Goal: Find specific page/section: Find specific page/section

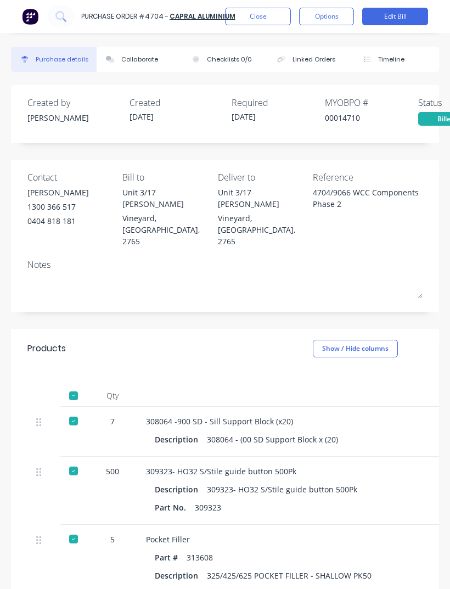
click at [59, 16] on icon at bounding box center [60, 16] width 10 height 10
type textarea "x"
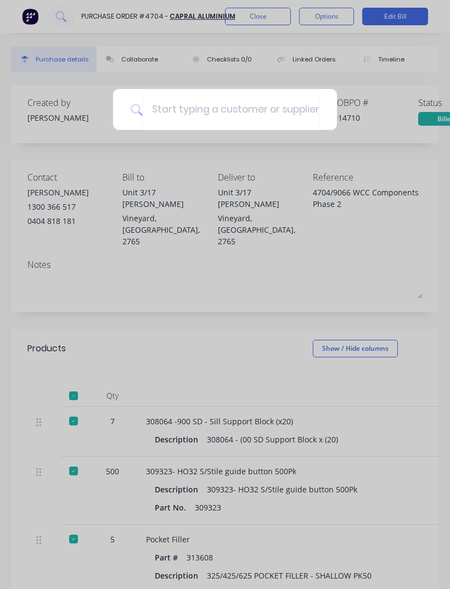
type input "C"
type textarea "x"
type input "Ca"
type textarea "x"
type input "Cap"
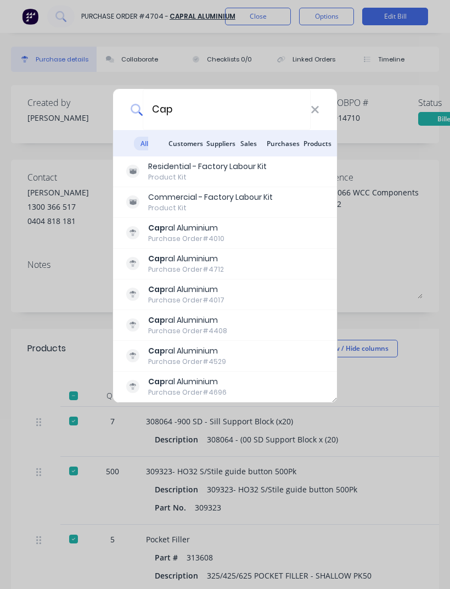
type textarea "x"
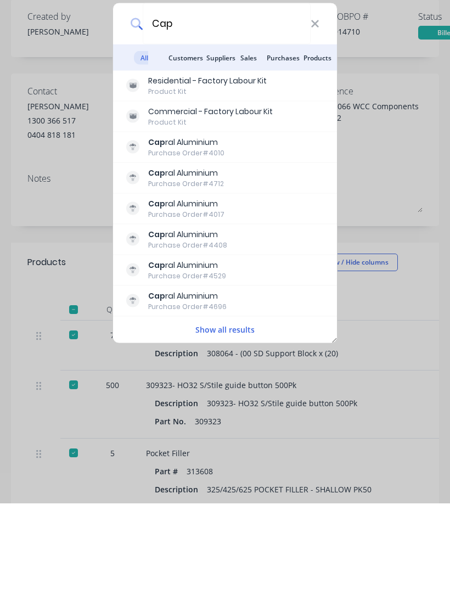
type input "Cap"
click at [229, 409] on button "Show all results" at bounding box center [225, 415] width 66 height 13
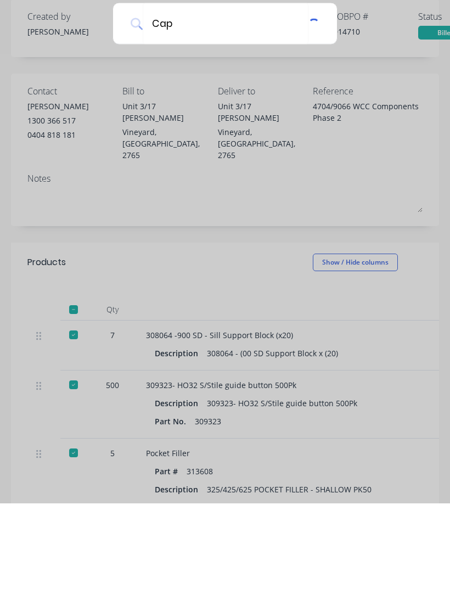
scroll to position [35, 0]
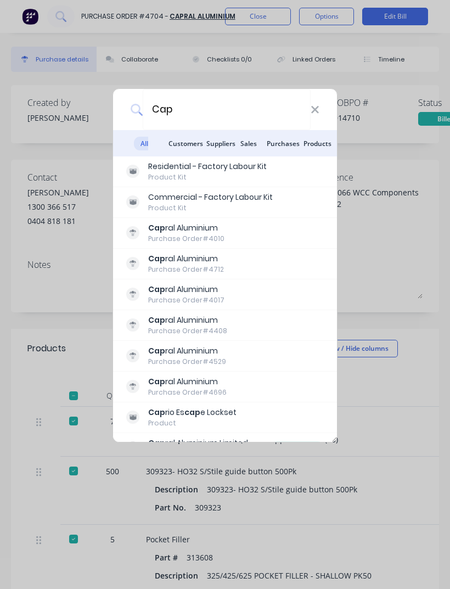
click at [203, 233] on div "Cap ral Aluminium" at bounding box center [186, 228] width 76 height 12
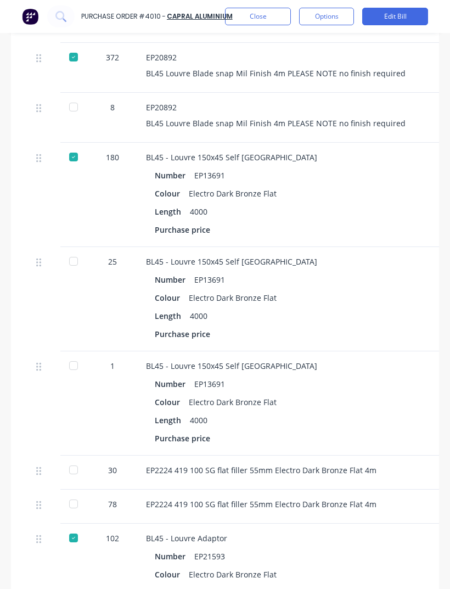
scroll to position [594, 0]
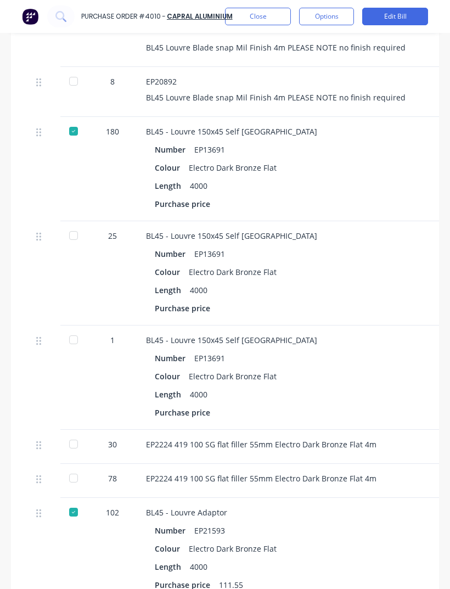
click at [413, 464] on div "EP2224 419 100 SG flat filler 55mm Electro Dark Bronze Flat 4m" at bounding box center [384, 481] width 494 height 34
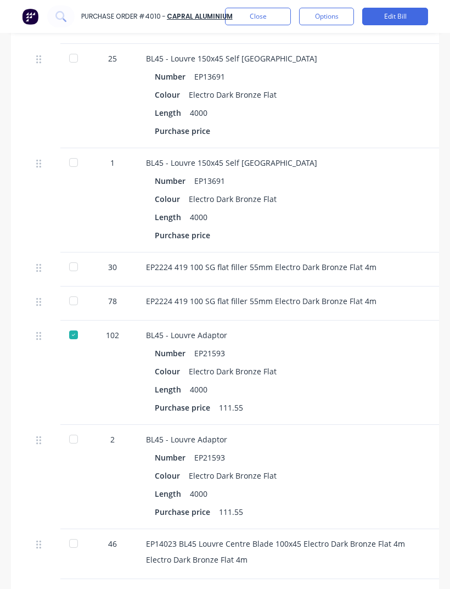
scroll to position [0, 0]
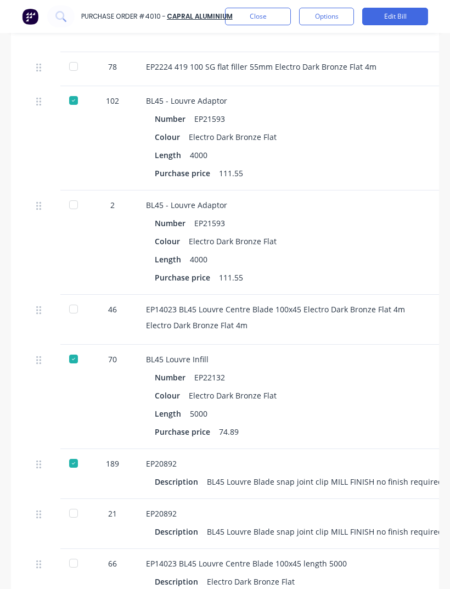
click at [414, 474] on div "BL45 Louvre Blade snap joint clip MILL FINISH no finish required 5m" at bounding box center [332, 482] width 250 height 16
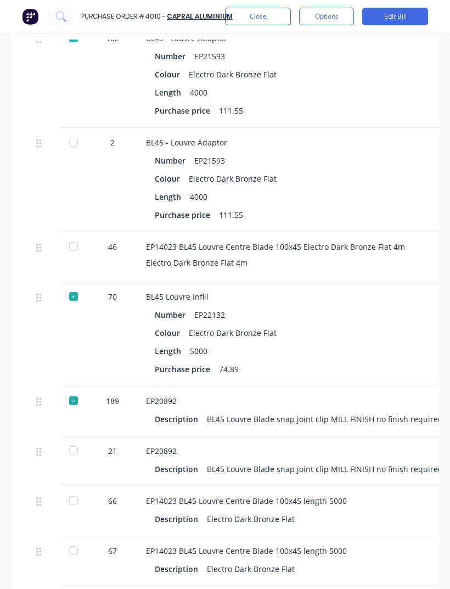
click at [412, 486] on div "EP14023 BL45 Louvre Centre Blade 100x45 length 5000 Description Electro Dark Br…" at bounding box center [384, 511] width 494 height 50
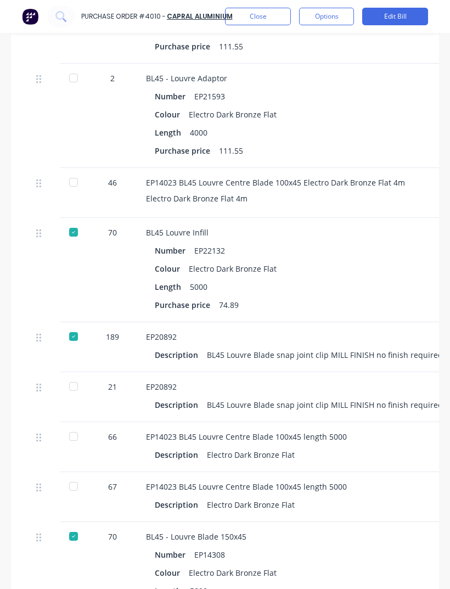
click at [412, 481] on div "EP14023 BL45 Louvre Centre Blade 100x45 length 5000" at bounding box center [384, 487] width 476 height 12
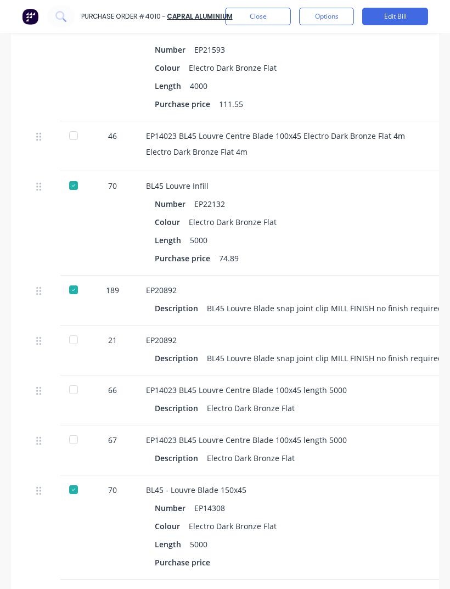
click at [411, 484] on div "BL45 - Louvre Blade 150x45" at bounding box center [384, 490] width 476 height 12
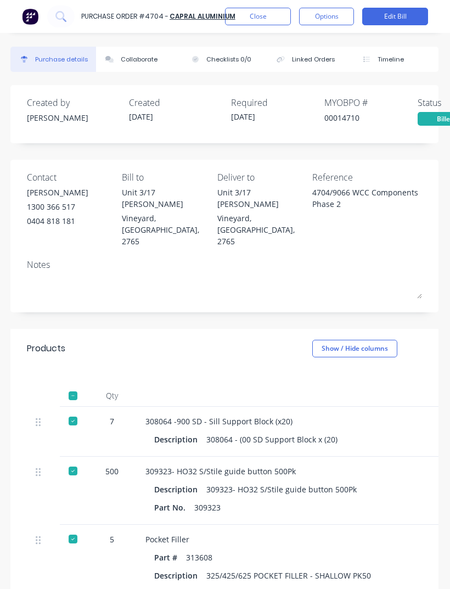
click at [59, 14] on icon at bounding box center [60, 16] width 10 height 10
type textarea "x"
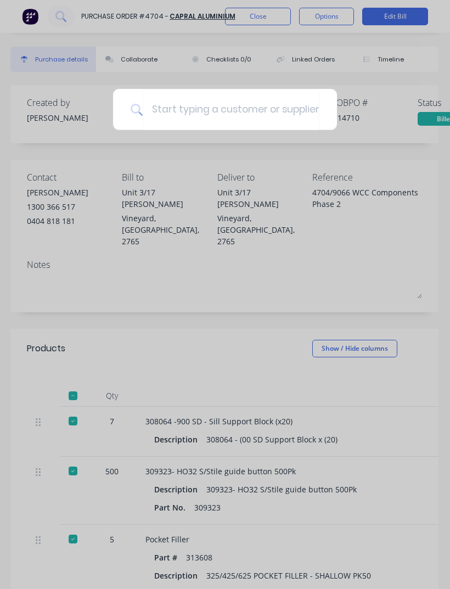
type input "9"
type textarea "x"
type input "90"
type textarea "x"
type input "906"
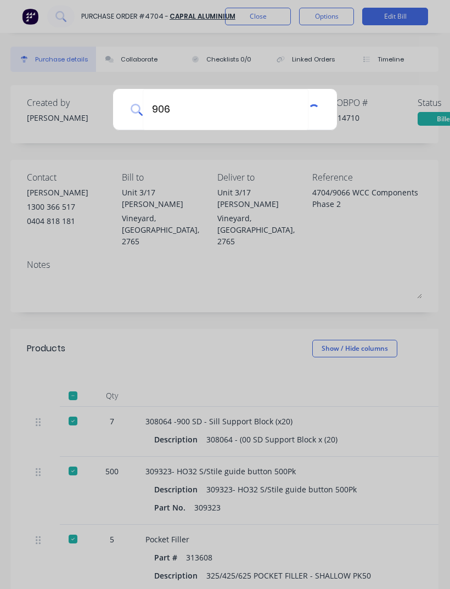
type textarea "x"
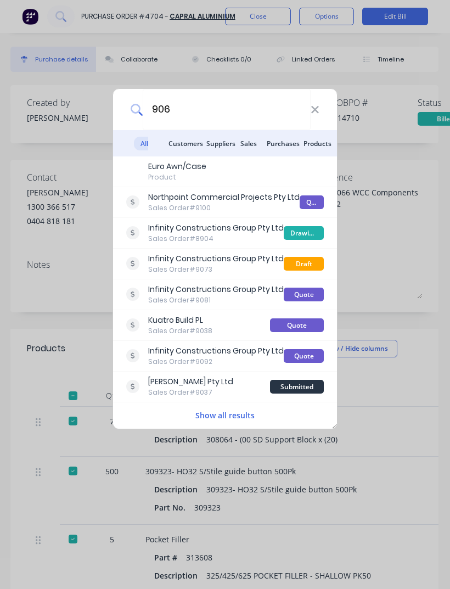
type input "9066"
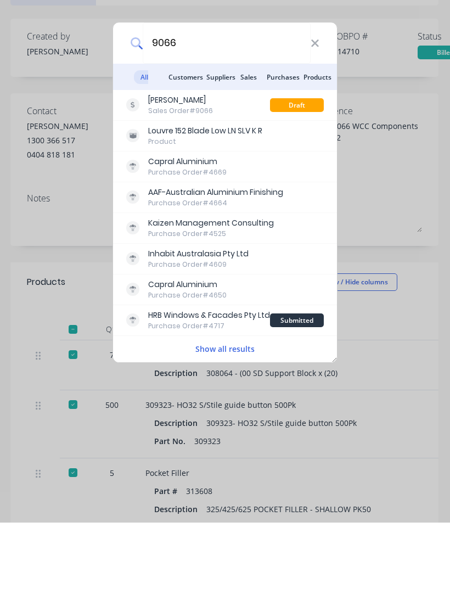
click at [207, 345] on div "Capral Aluminium" at bounding box center [187, 351] width 78 height 12
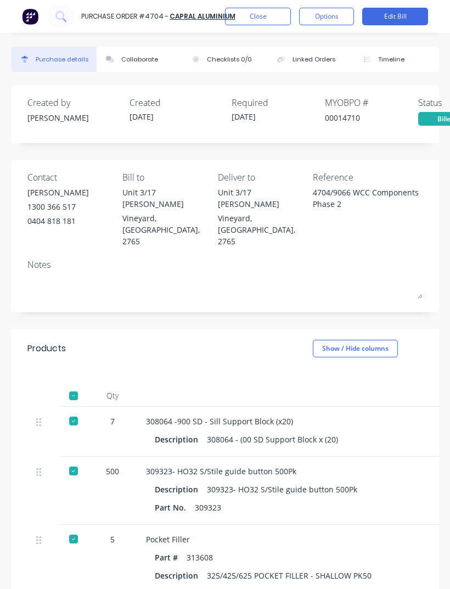
click at [65, 12] on icon at bounding box center [60, 16] width 10 height 10
type textarea "x"
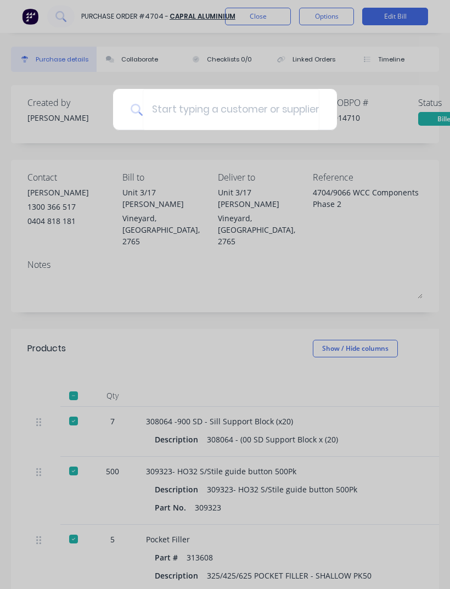
type input "C"
type textarea "x"
type input "Ca"
type textarea "x"
type input "Cap"
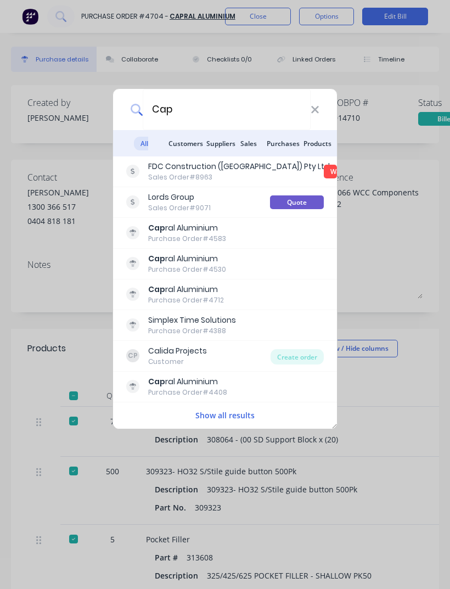
type textarea "x"
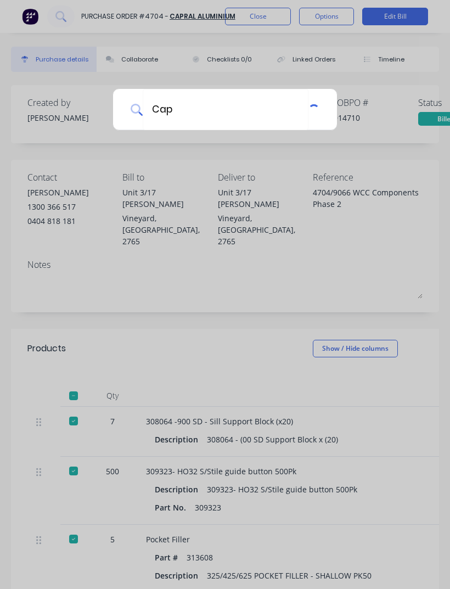
type input "Capr"
type textarea "x"
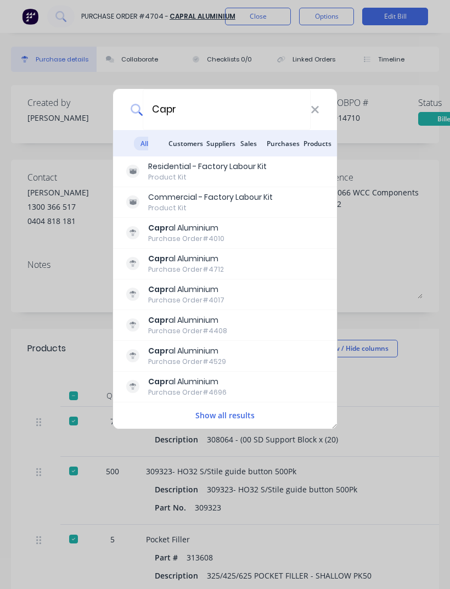
type input "[PERSON_NAME]"
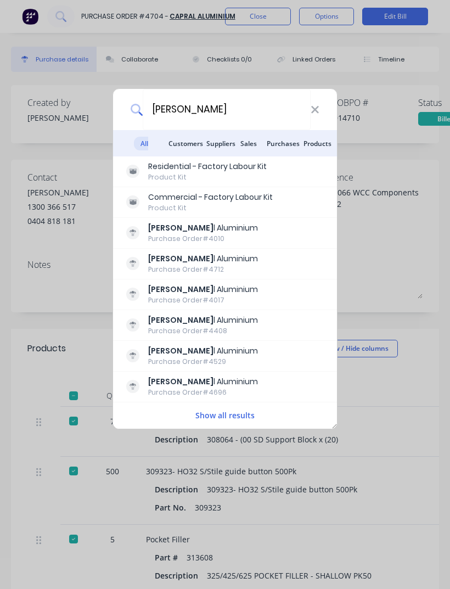
type textarea "x"
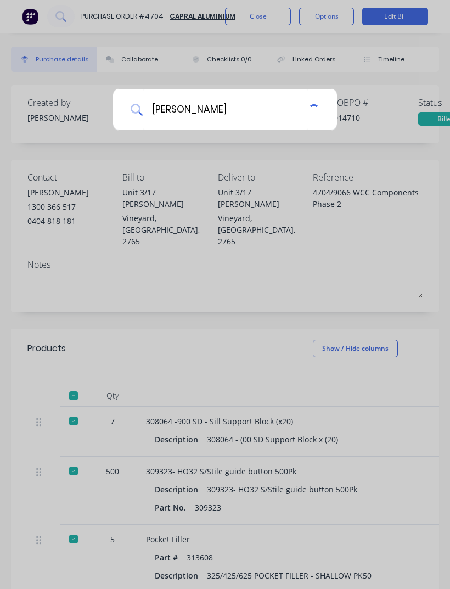
type input "Capral"
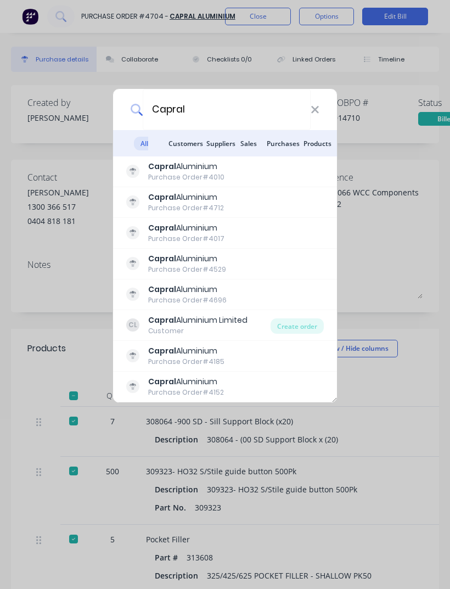
type textarea "x"
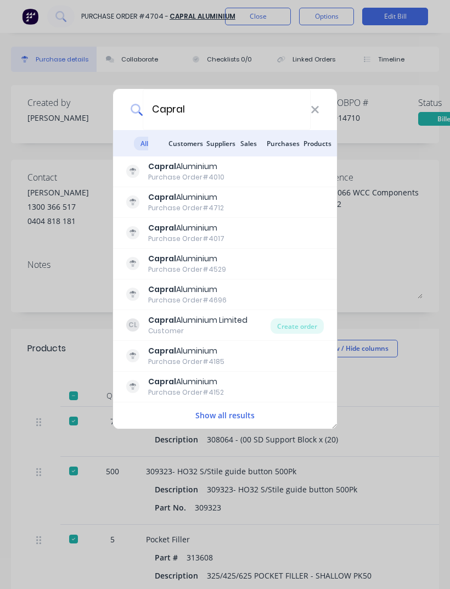
type input "Capral"
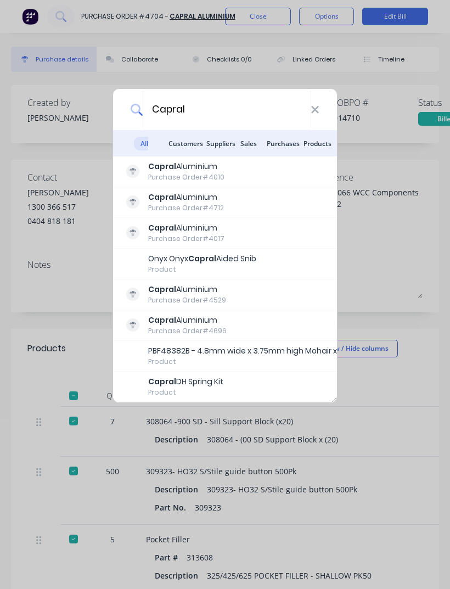
type textarea "x"
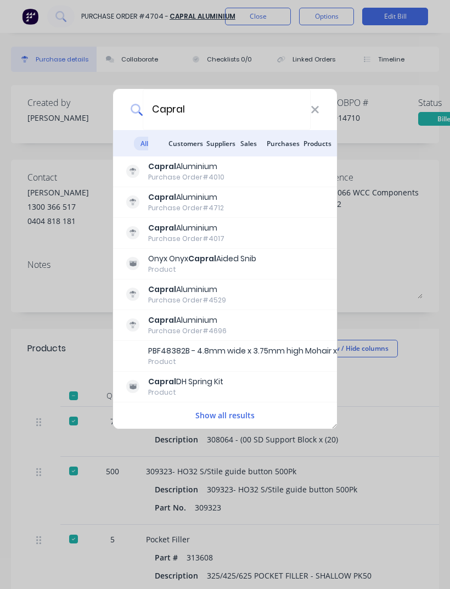
type input "Capral 9"
type textarea "x"
type input "Capral 90"
type textarea "x"
type input "Capral 906"
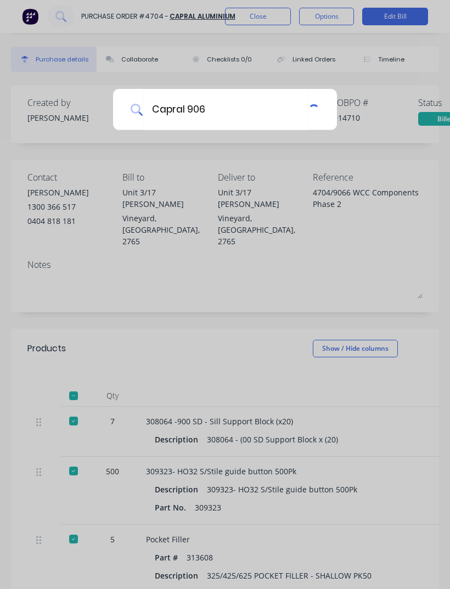
type textarea "x"
type input "Capral 9066"
type textarea "x"
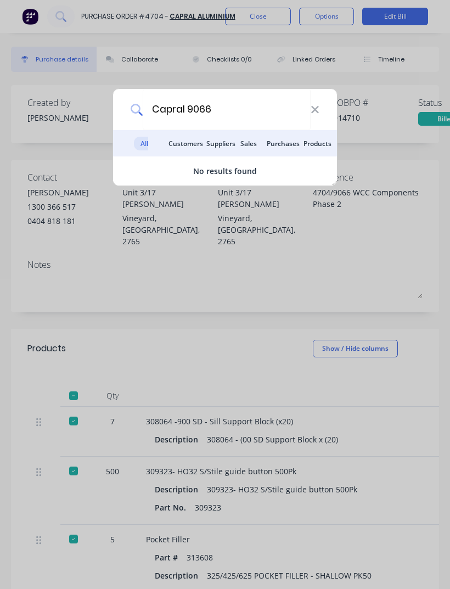
type input "Capral 906"
type textarea "x"
type input "Capral 90"
type textarea "x"
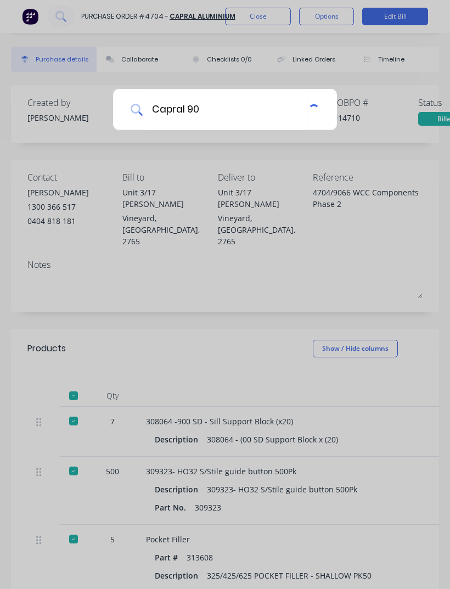
type input "Capral 9"
type textarea "x"
type input "Capral"
type textarea "x"
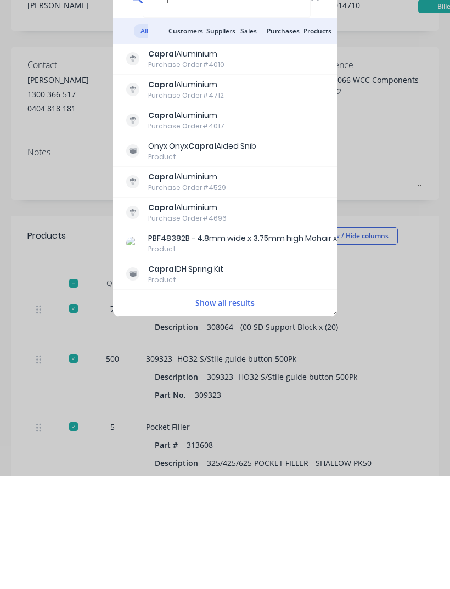
type input "Capral"
click at [238, 409] on button "Show all results" at bounding box center [225, 415] width 66 height 13
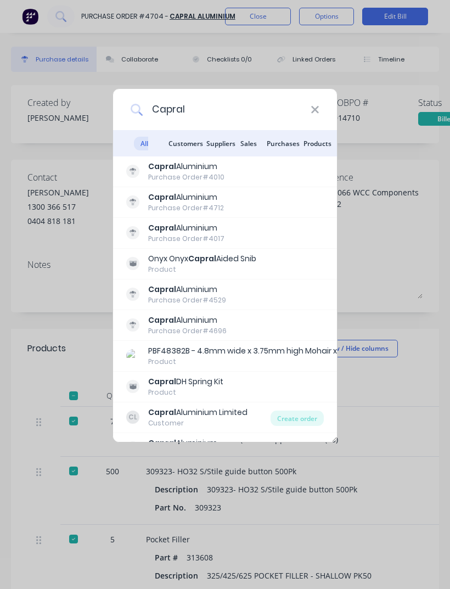
click at [244, 109] on input "Capral" at bounding box center [227, 109] width 168 height 41
type textarea "x"
type input "Capral"
type textarea "x"
type input "[PERSON_NAME]"
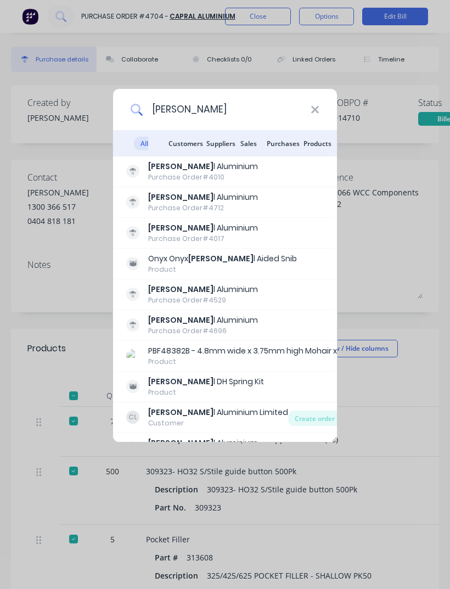
type textarea "x"
type input "Cap"
type textarea "x"
type input "Ca"
type textarea "x"
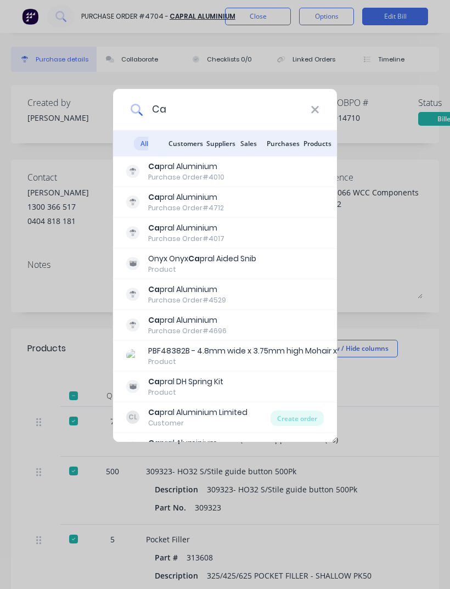
type input "C"
type textarea "x"
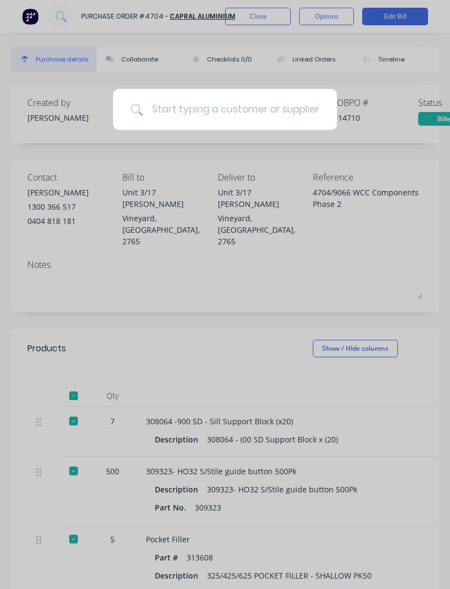
type textarea "x"
type input "R"
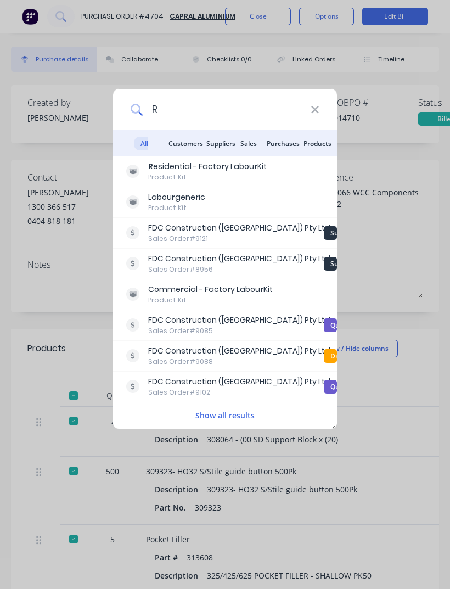
type textarea "x"
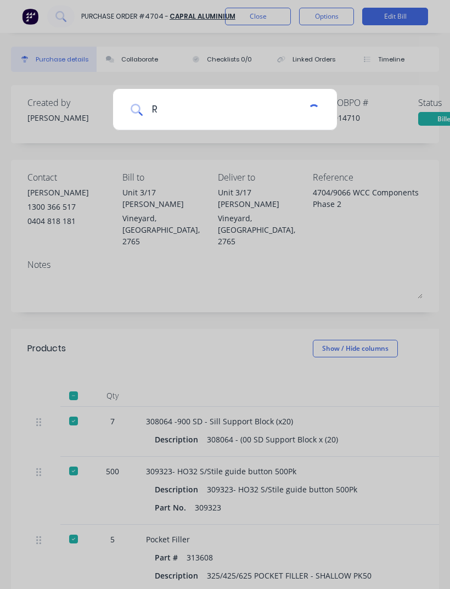
type input "Ro"
type textarea "x"
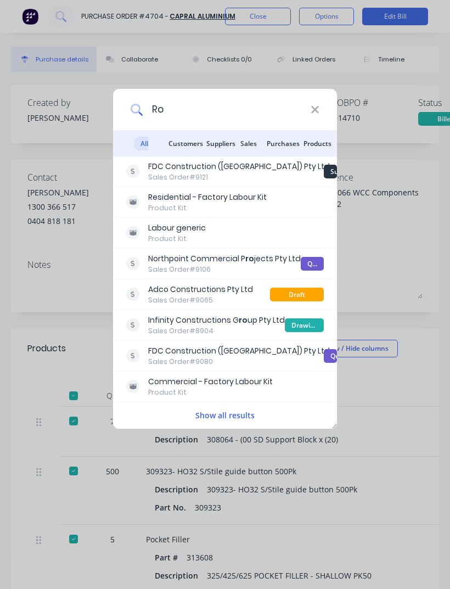
type input "Roh"
type textarea "x"
type input "[PERSON_NAME]"
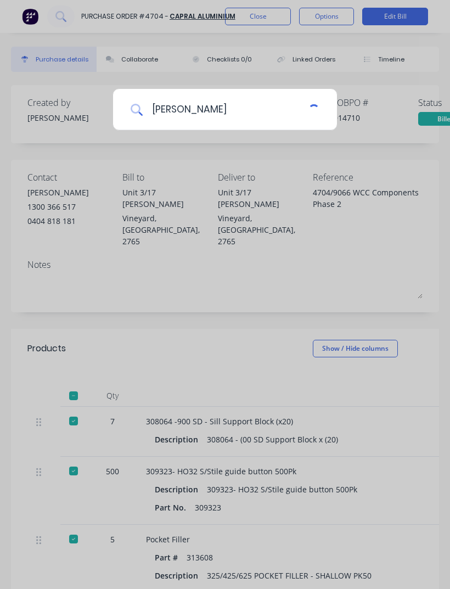
type textarea "x"
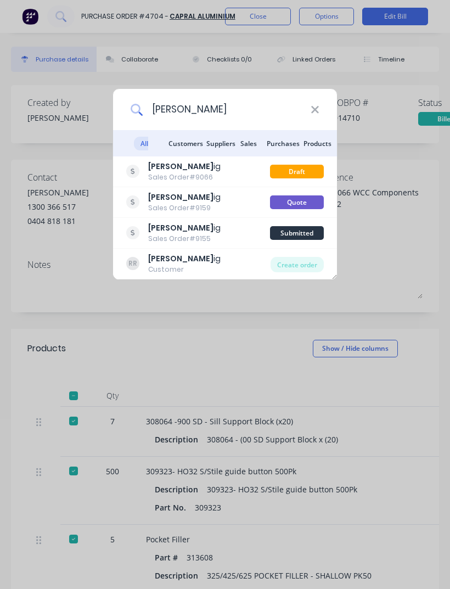
type input "Rohri"
type textarea "x"
type input "[PERSON_NAME]"
type textarea "x"
click at [201, 203] on div "[PERSON_NAME]" at bounding box center [180, 198] width 65 height 12
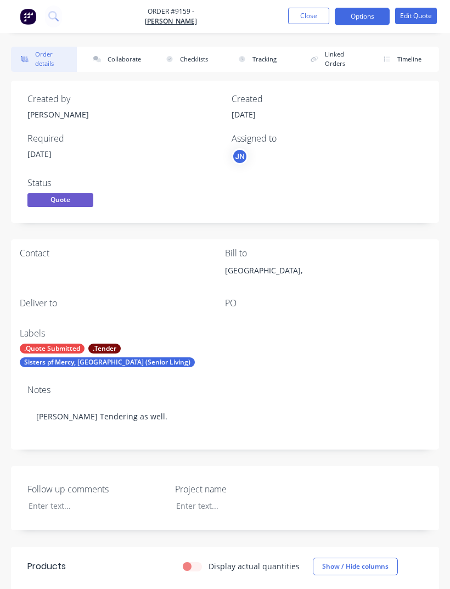
click at [61, 16] on button at bounding box center [53, 16] width 17 height 22
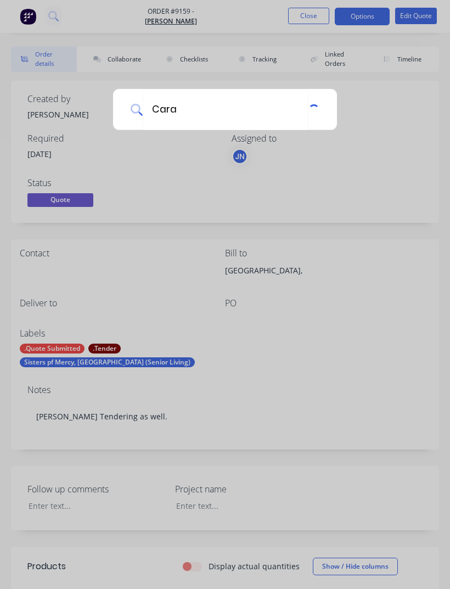
type input "Caral"
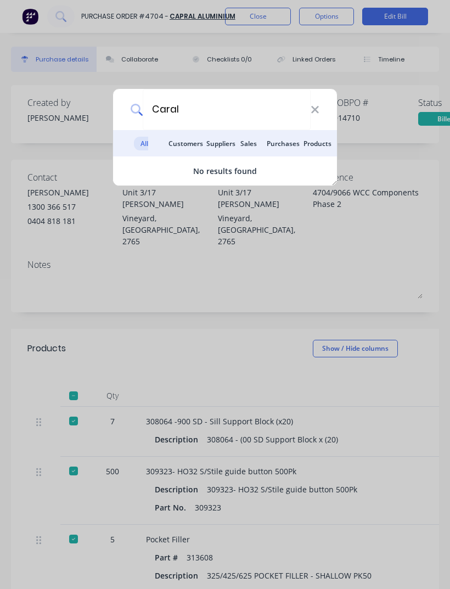
click at [311, 109] on icon at bounding box center [315, 110] width 9 height 12
type textarea "x"
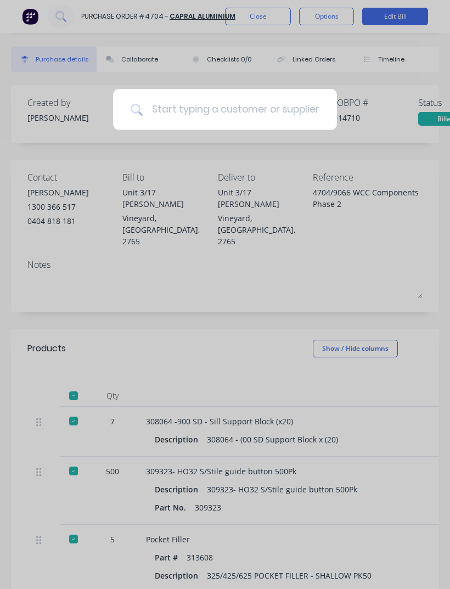
type input "C"
type textarea "x"
type input "Ca"
type textarea "x"
type input "Cap"
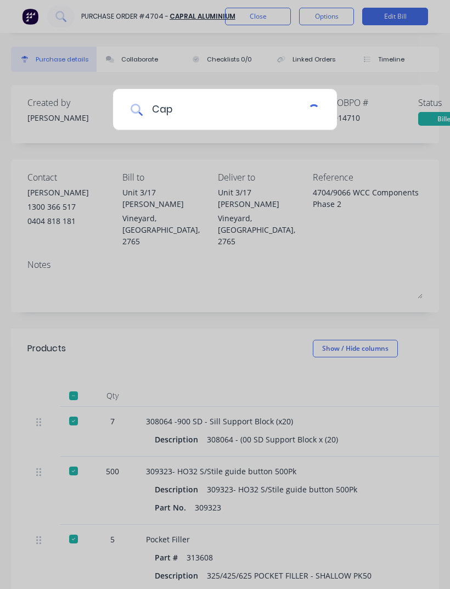
type textarea "x"
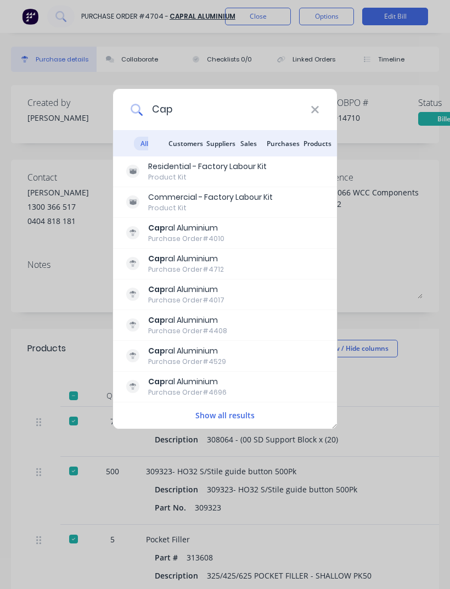
type input "Capr"
type textarea "x"
type input "[PERSON_NAME]"
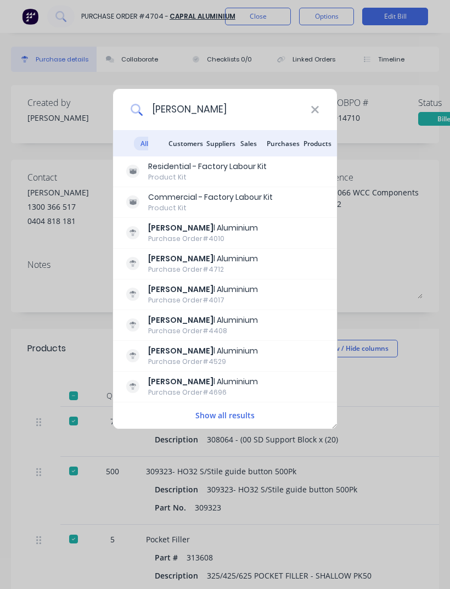
type textarea "x"
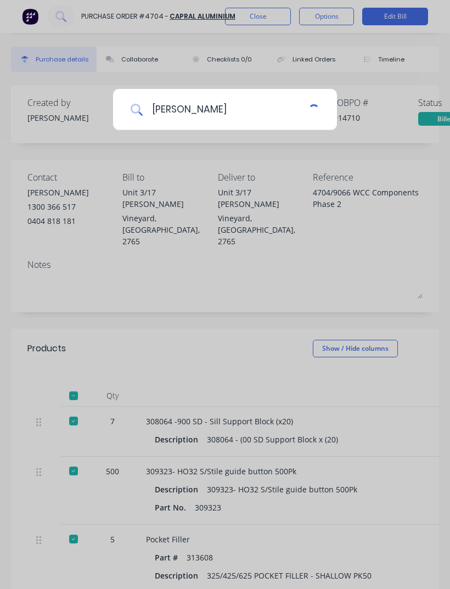
type input "Capral"
type textarea "x"
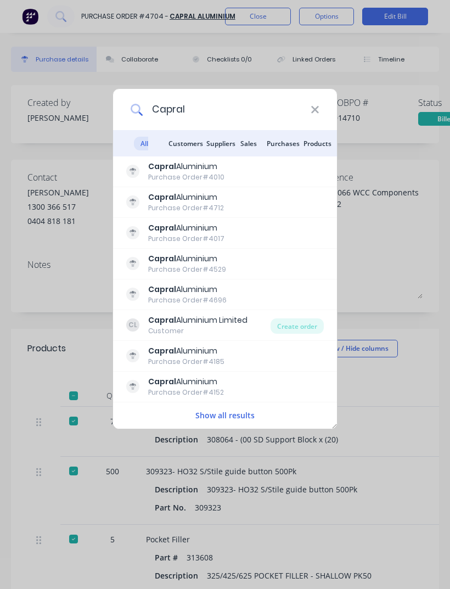
type input "Capral"
click at [241, 414] on button "Show all results" at bounding box center [225, 415] width 66 height 13
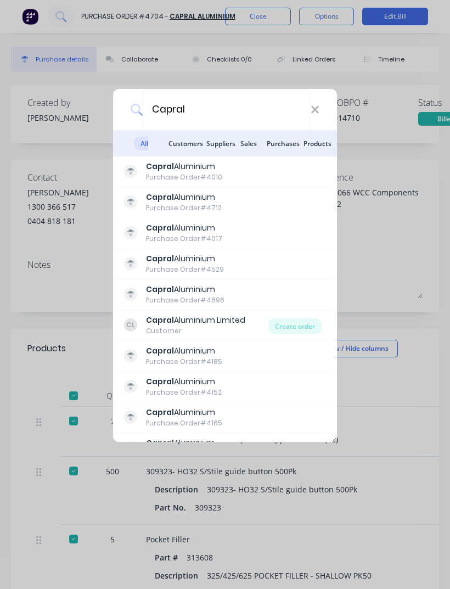
scroll to position [0, 2]
click at [168, 166] on b "Capral" at bounding box center [160, 166] width 28 height 11
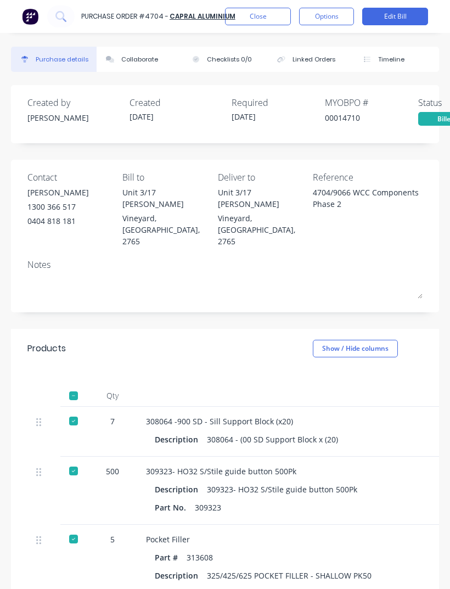
click at [56, 13] on icon at bounding box center [60, 16] width 10 height 10
type textarea "x"
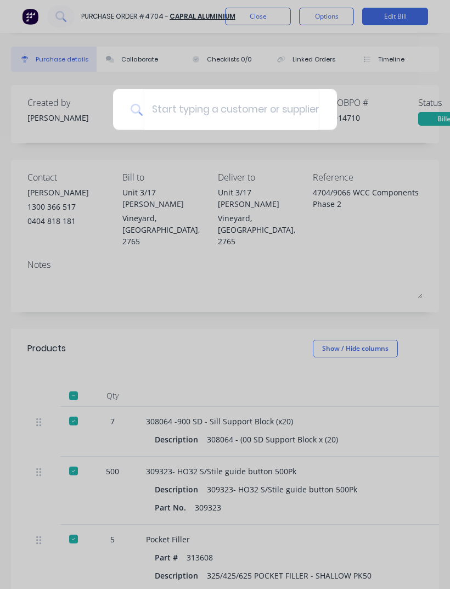
type input "C"
type textarea "x"
type input "Ca"
type textarea "x"
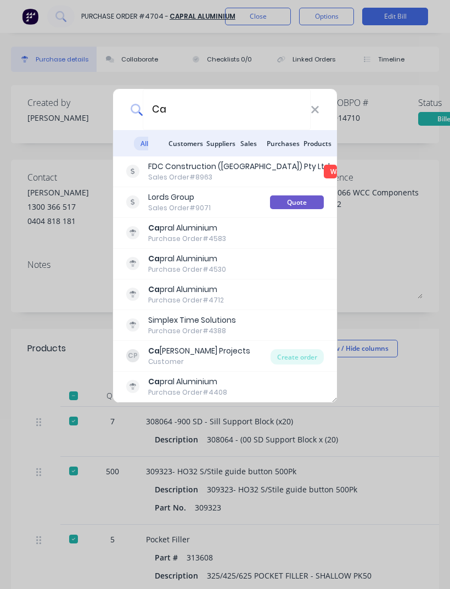
type input "Cap"
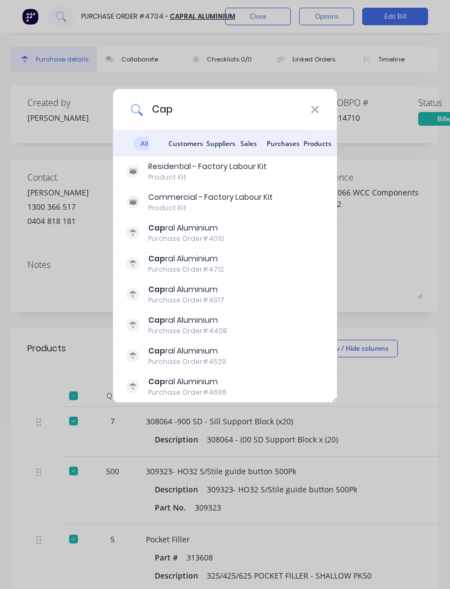
type textarea "x"
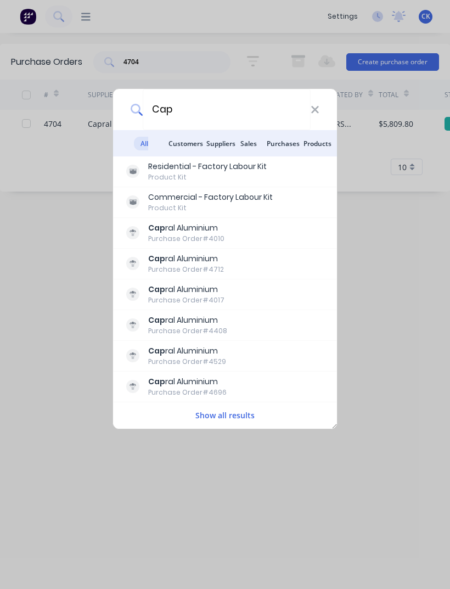
click at [302, 111] on input "Cap" at bounding box center [227, 109] width 168 height 41
click at [318, 109] on icon at bounding box center [315, 110] width 9 height 12
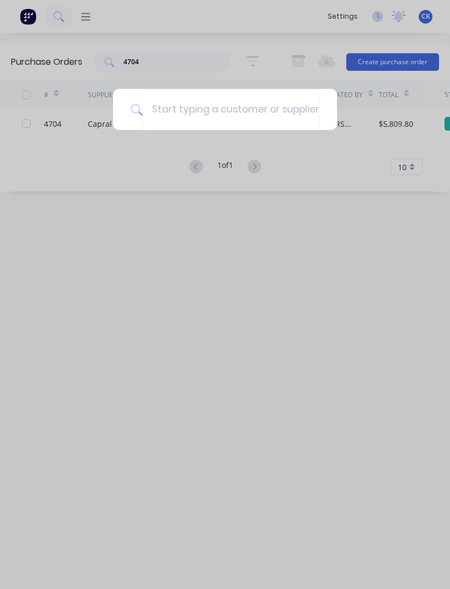
click at [274, 234] on div at bounding box center [225, 294] width 450 height 589
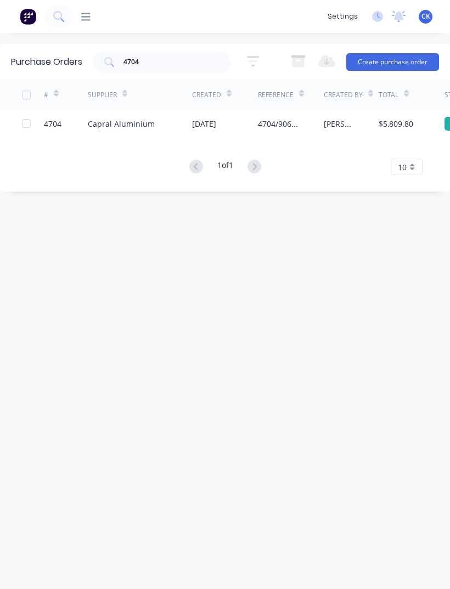
click at [29, 16] on img at bounding box center [28, 16] width 16 height 16
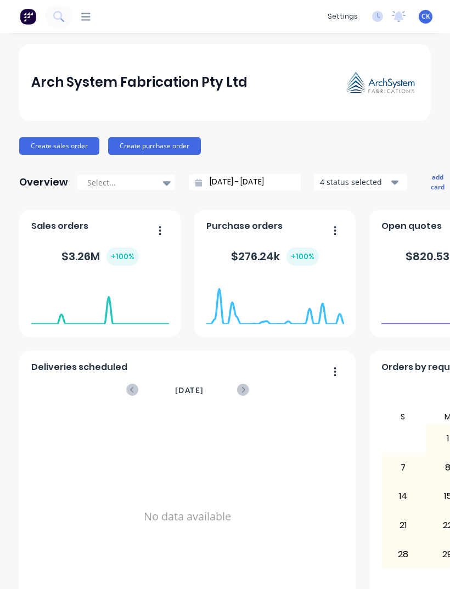
click at [82, 12] on icon at bounding box center [85, 17] width 9 height 10
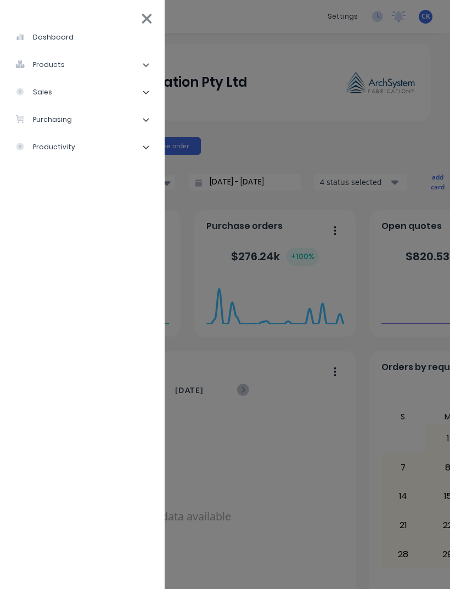
click at [69, 129] on li "purchasing" at bounding box center [82, 119] width 147 height 27
click at [61, 147] on div "Purchase Orders" at bounding box center [62, 147] width 76 height 10
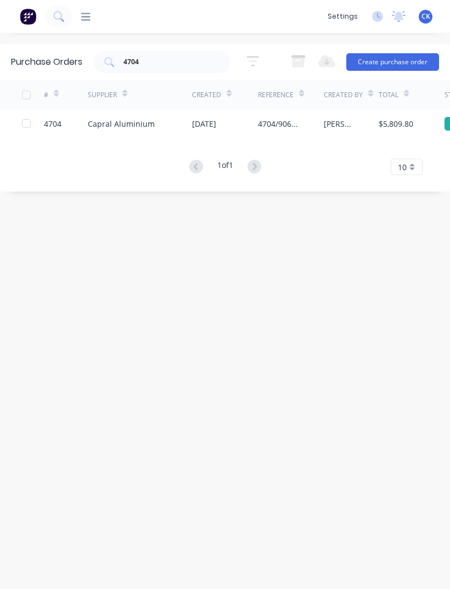
click at [171, 68] on input "4704" at bounding box center [167, 62] width 91 height 11
type input "4"
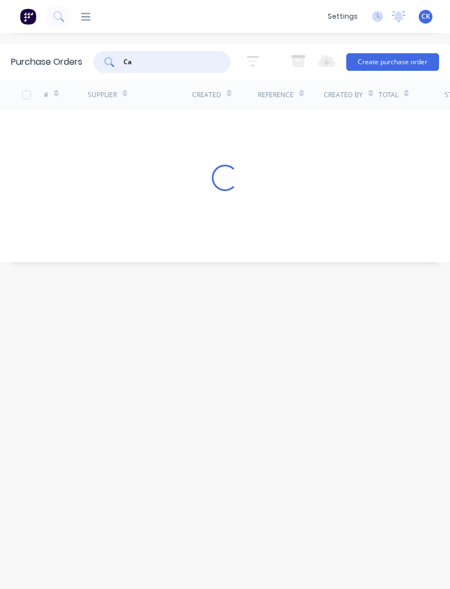
type input "C"
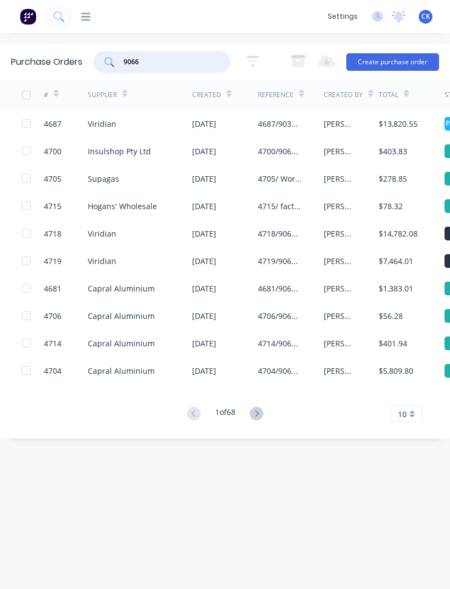
type input "9066"
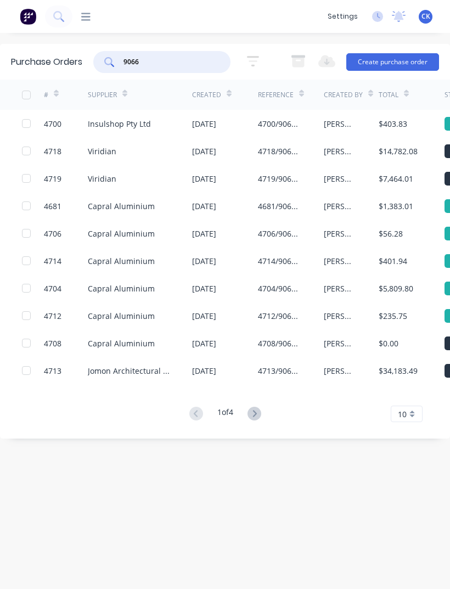
click at [116, 101] on div "Supplier" at bounding box center [108, 94] width 40 height 19
click at [127, 88] on div at bounding box center [124, 93] width 5 height 16
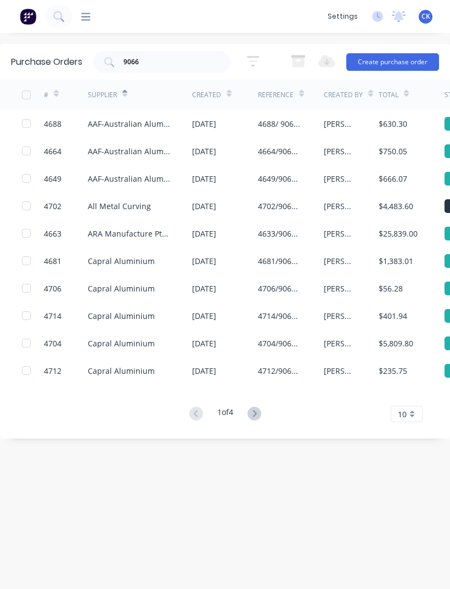
click at [251, 409] on icon at bounding box center [255, 414] width 14 height 14
click at [216, 203] on div "[DATE]" at bounding box center [204, 206] width 24 height 12
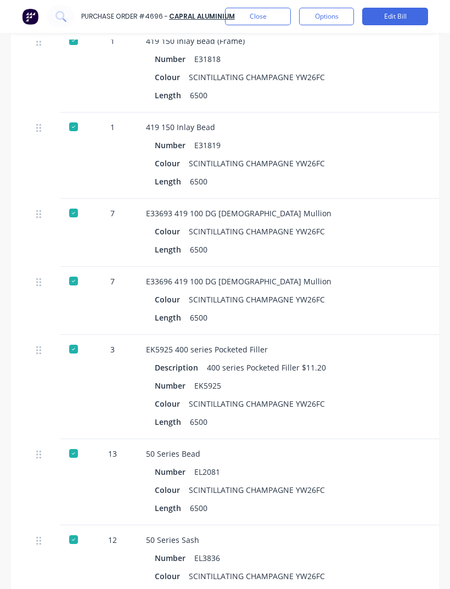
scroll to position [553, -1]
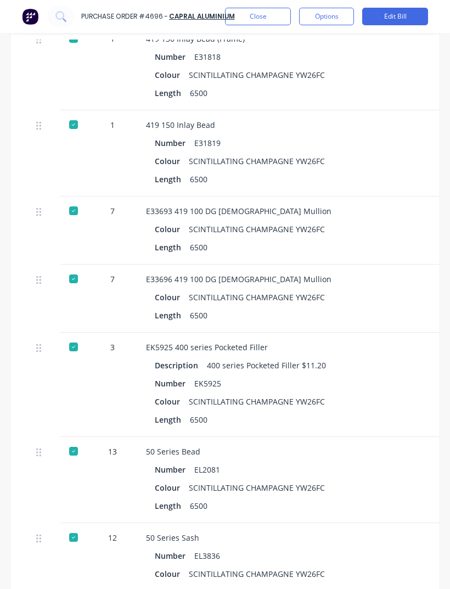
click at [376, 493] on div "Colour SCINTILLATING CHAMPAGNE YW26FC" at bounding box center [384, 488] width 459 height 16
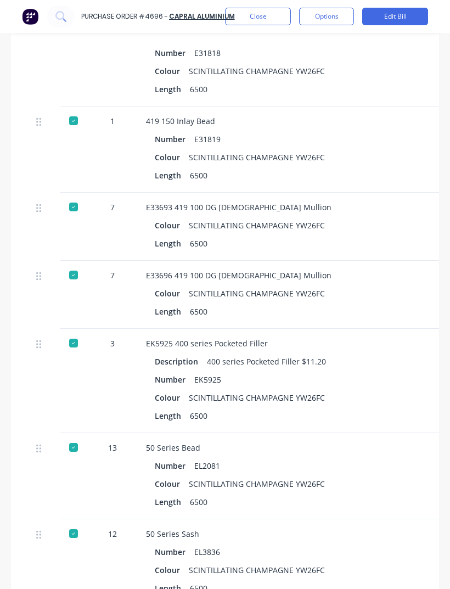
scroll to position [577, -1]
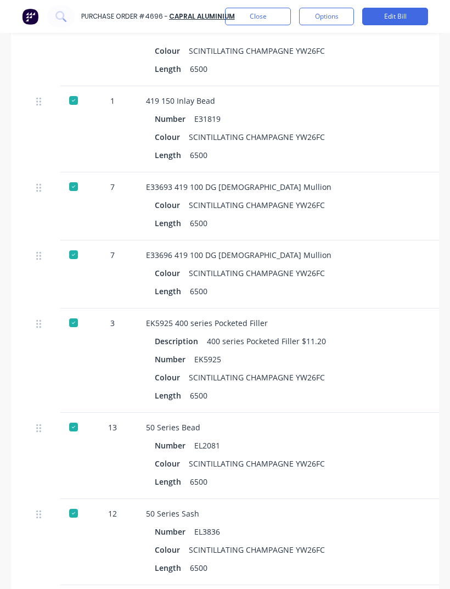
click at [396, 387] on div "Length 6500" at bounding box center [384, 395] width 459 height 16
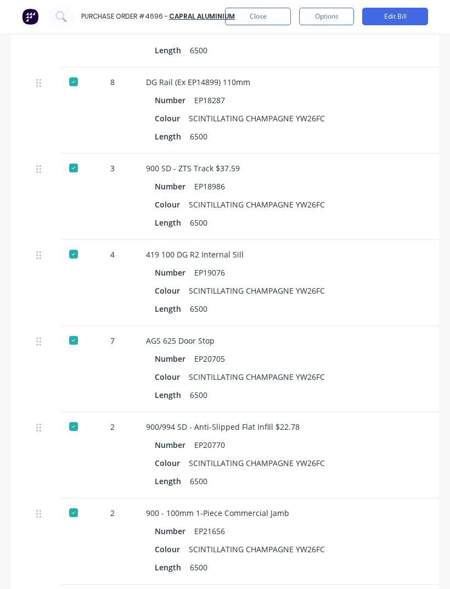
scroll to position [2485, -1]
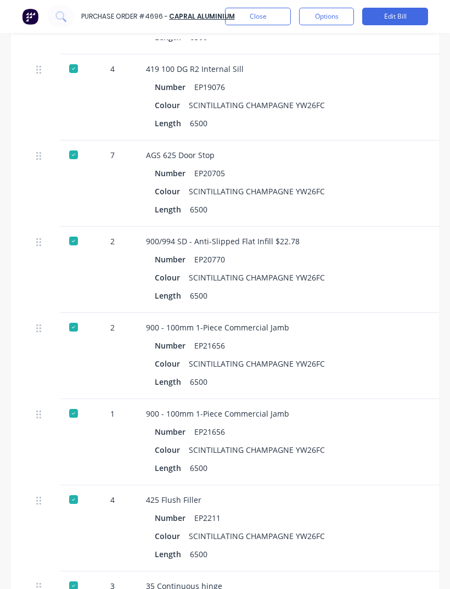
click at [359, 424] on div "Number EP21656" at bounding box center [384, 432] width 459 height 16
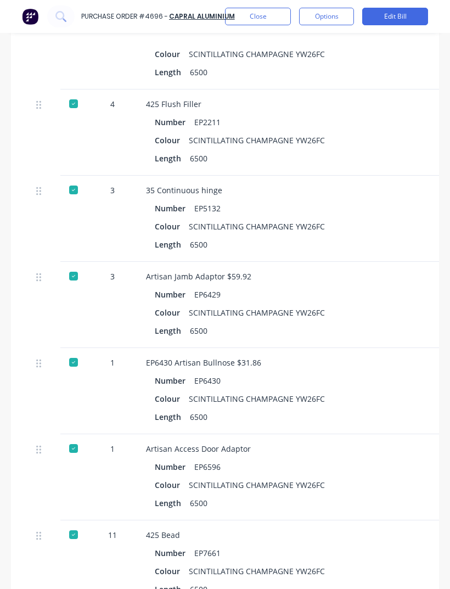
scroll to position [3059, 0]
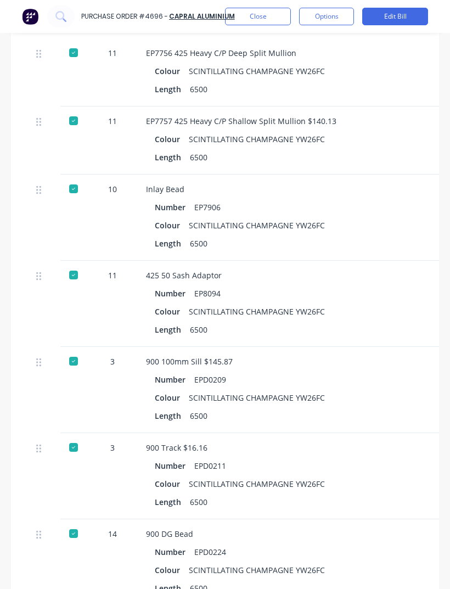
click at [344, 458] on div "Number EPD0211 Colour SCINTILLATING CHAMPAGNE YW26FC Length 6500" at bounding box center [384, 484] width 476 height 52
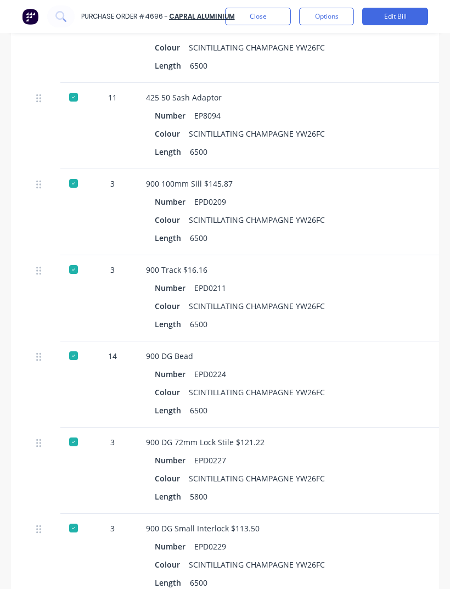
click at [344, 488] on div "Length 5800" at bounding box center [384, 496] width 459 height 16
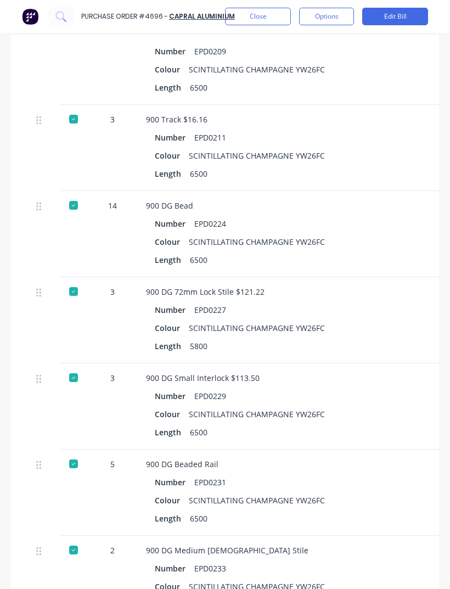
click at [341, 458] on div "900 DG Beaded Rail" at bounding box center [384, 464] width 476 height 12
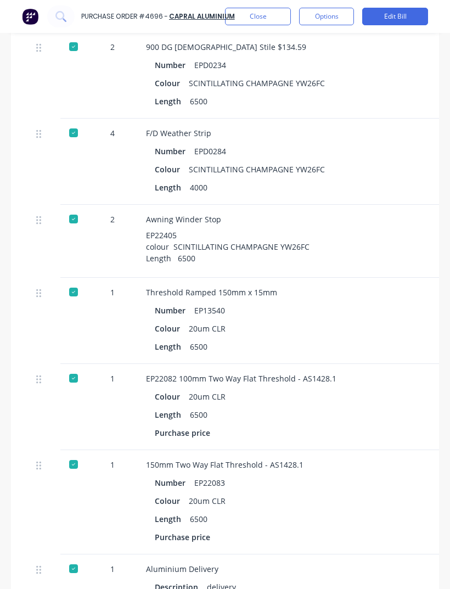
click at [348, 459] on div "150mm Two Way Flat Threshold - AS1428.1" at bounding box center [384, 465] width 476 height 12
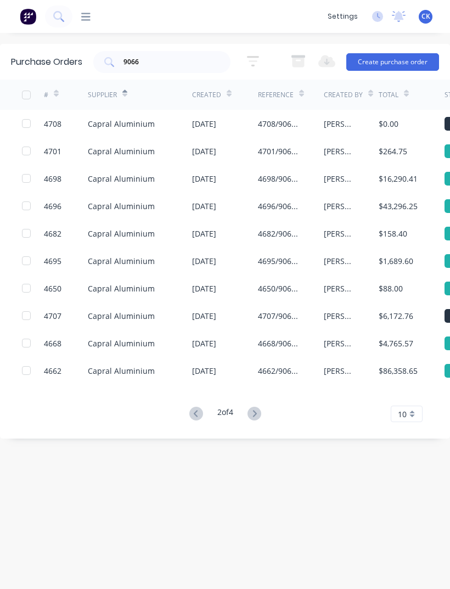
click at [216, 311] on div "[DATE]" at bounding box center [204, 316] width 24 height 12
click at [153, 343] on div "Capral Aluminium" at bounding box center [140, 342] width 104 height 27
click at [206, 366] on div "[DATE]" at bounding box center [204, 371] width 24 height 12
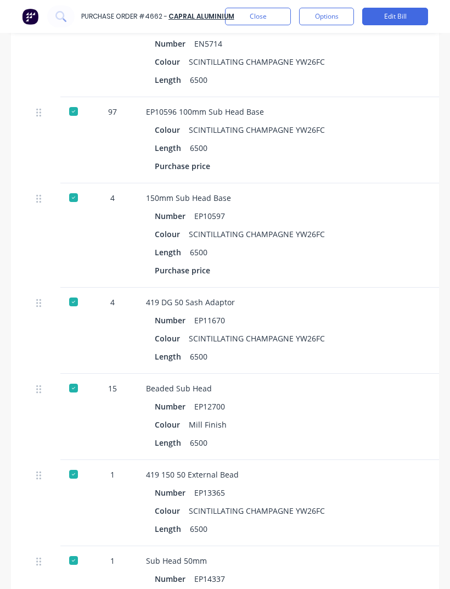
scroll to position [1294, 0]
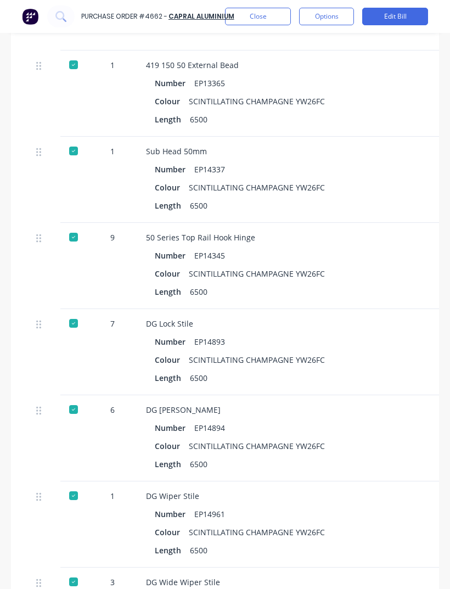
click at [403, 435] on div "Number EP14894 Colour SCINTILLATING CHAMPAGNE YW26FC Length 6500" at bounding box center [384, 446] width 476 height 52
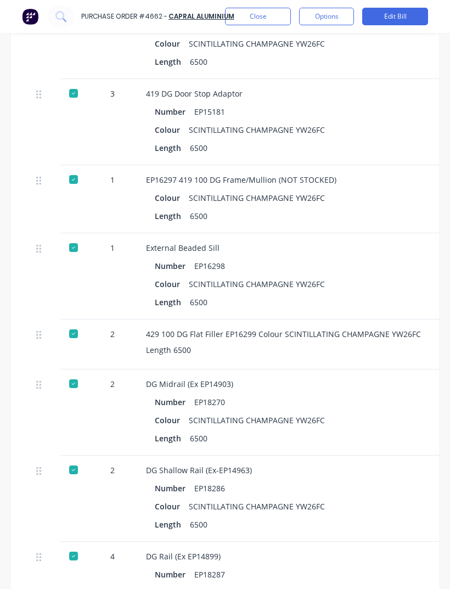
click at [413, 447] on div "DG Midrail (Ex EP14903) Number EP18270 Colour SCINTILLATING CHAMPAGNE YW26FC Le…" at bounding box center [384, 412] width 494 height 86
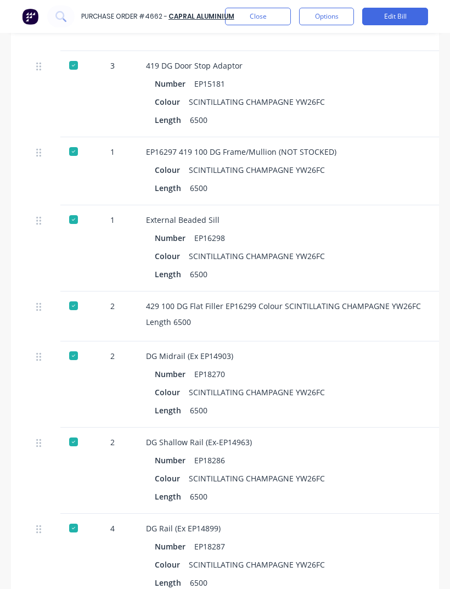
click at [415, 452] on div "Number EP18286" at bounding box center [384, 460] width 459 height 16
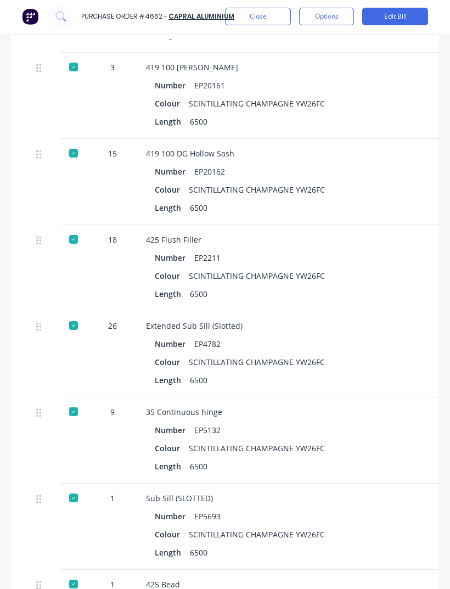
click at [417, 440] on div "Colour SCINTILLATING CHAMPAGNE YW26FC" at bounding box center [384, 448] width 459 height 16
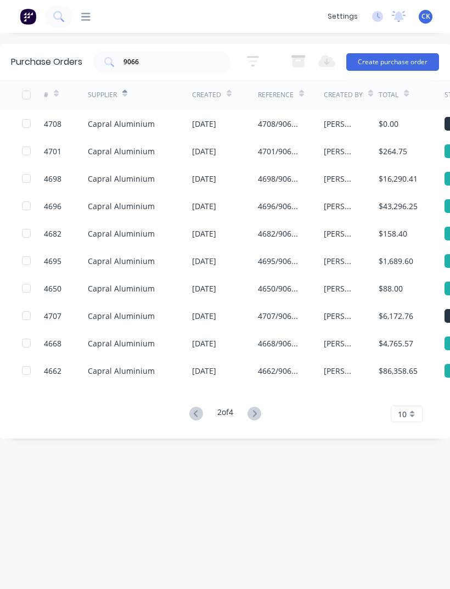
click at [278, 339] on div "4668/9066 WCC Components phase 1" at bounding box center [280, 344] width 44 height 12
click at [158, 313] on div "Capral Aluminium" at bounding box center [140, 315] width 104 height 27
click at [237, 286] on div "[DATE]" at bounding box center [225, 287] width 66 height 27
click at [243, 257] on div "[DATE]" at bounding box center [225, 260] width 66 height 27
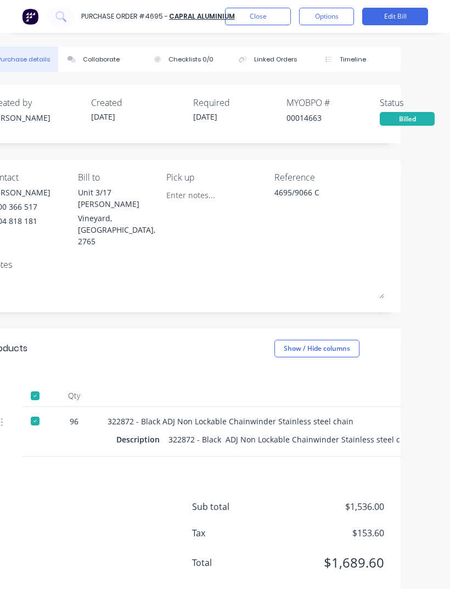
scroll to position [0, 40]
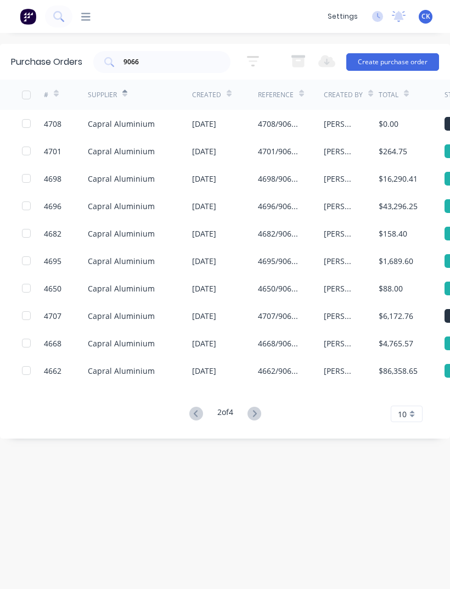
click at [299, 204] on div "4696/9066 Phase 2" at bounding box center [280, 206] width 44 height 12
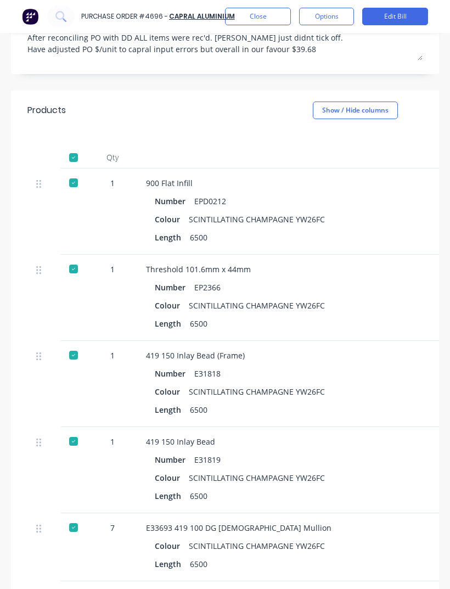
scroll to position [240, 0]
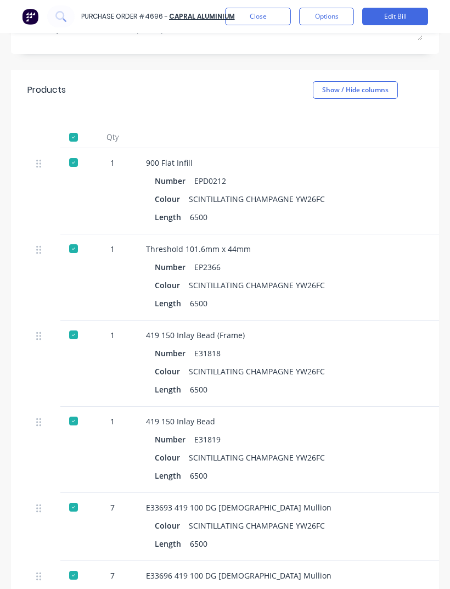
click at [103, 425] on div "1" at bounding box center [112, 450] width 49 height 86
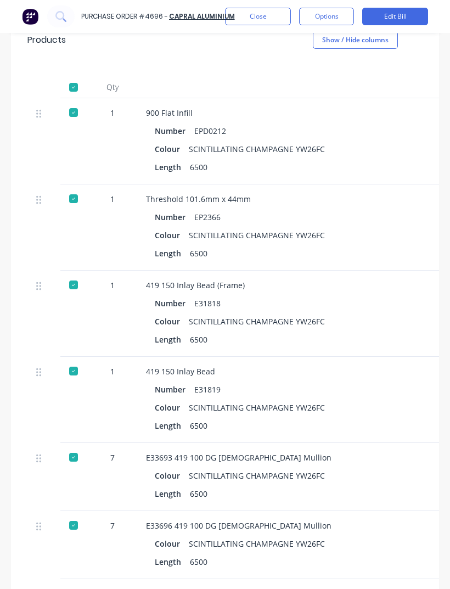
scroll to position [309, 0]
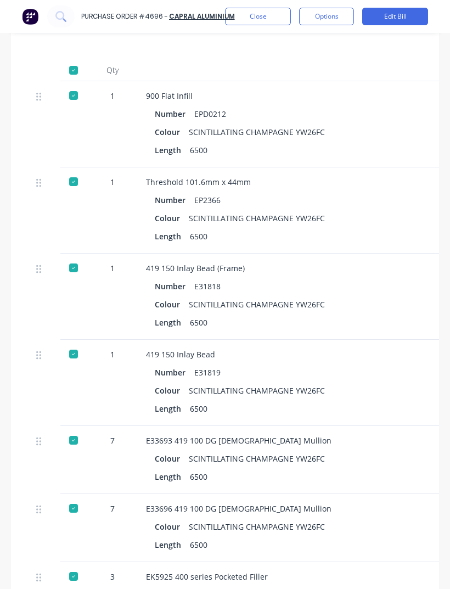
click at [110, 435] on div "7" at bounding box center [113, 441] width 32 height 12
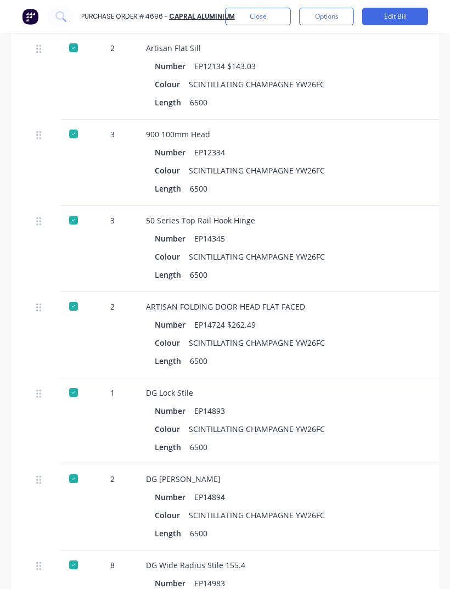
scroll to position [1475, -1]
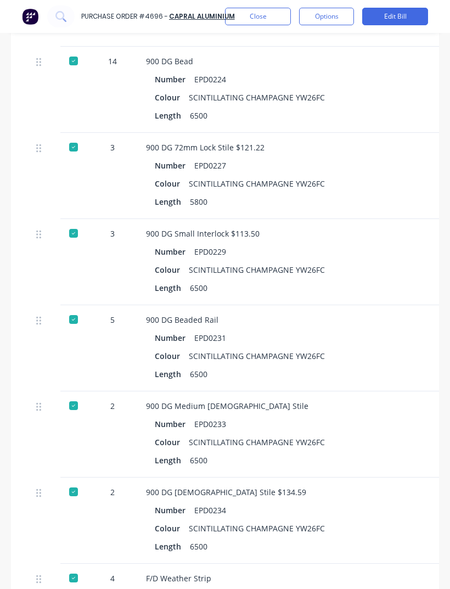
click at [85, 477] on div at bounding box center [73, 520] width 27 height 86
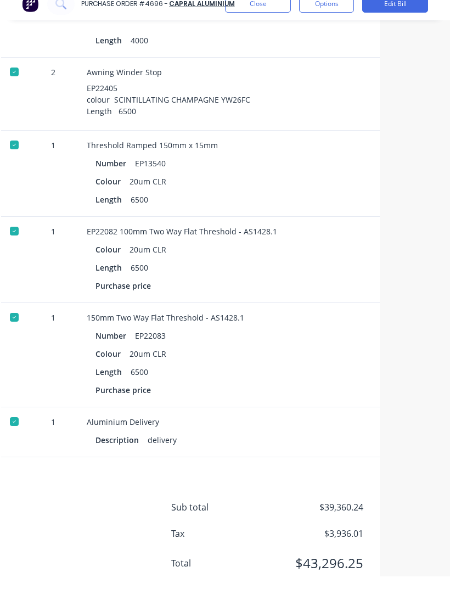
scroll to position [0, 0]
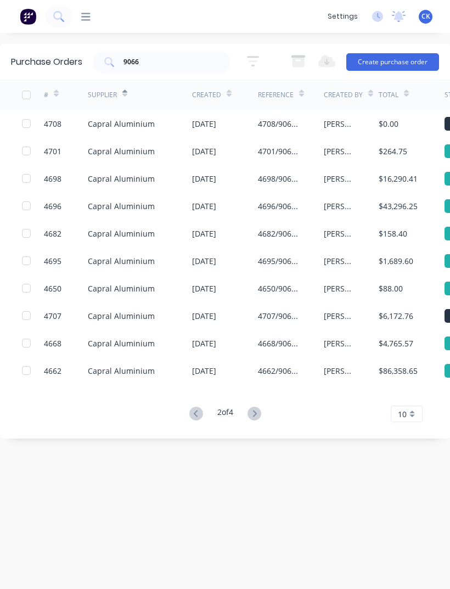
click at [240, 172] on div "[DATE]" at bounding box center [225, 178] width 66 height 27
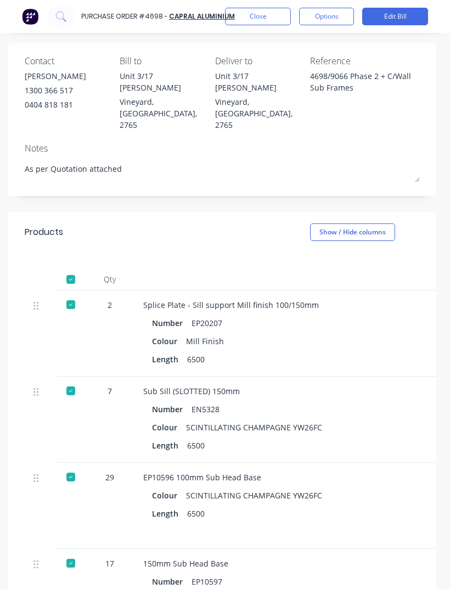
scroll to position [118, 3]
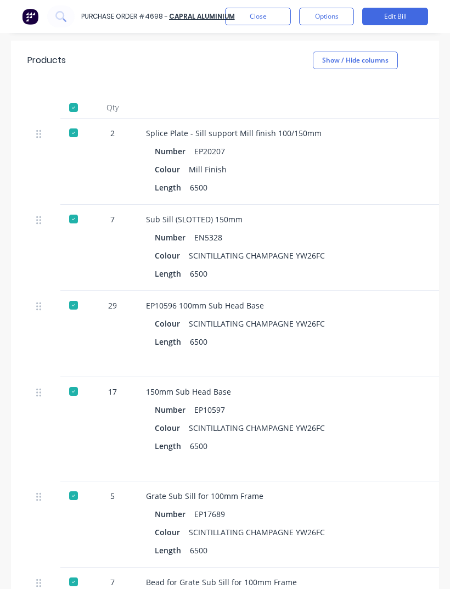
click at [390, 386] on div "150mm Sub Head Base" at bounding box center [384, 392] width 476 height 12
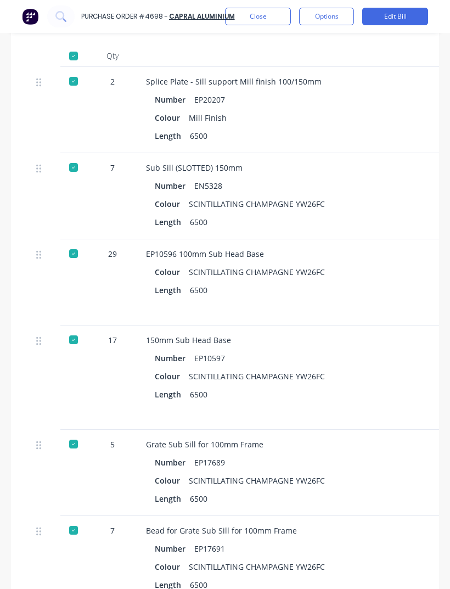
scroll to position [343, 0]
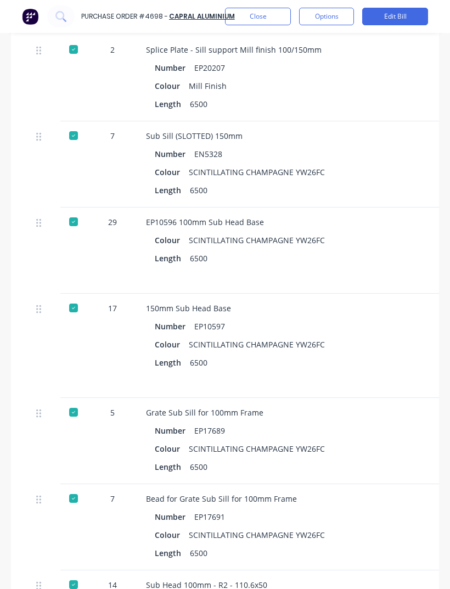
click at [378, 407] on div "Grate Sub Sill for 100mm Frame" at bounding box center [384, 413] width 476 height 12
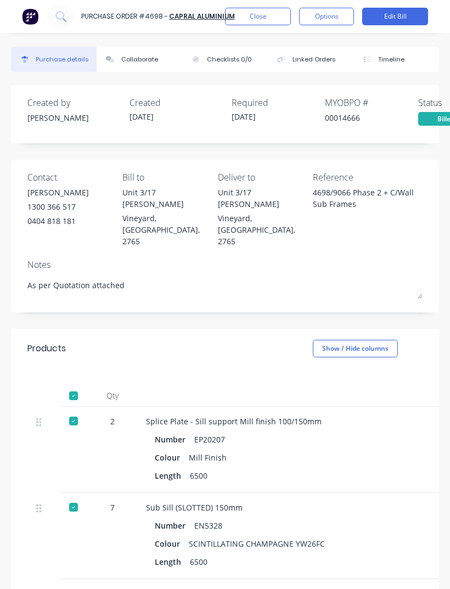
scroll to position [0, 0]
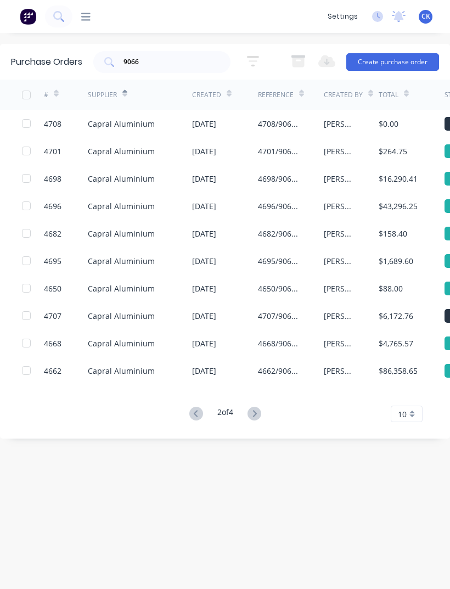
click at [294, 142] on div "4701/9066 C" at bounding box center [291, 150] width 66 height 27
click at [299, 123] on div "4708/9066 C Bi fold and slider" at bounding box center [280, 124] width 44 height 12
click at [385, 370] on div "$86,358.65" at bounding box center [398, 371] width 39 height 12
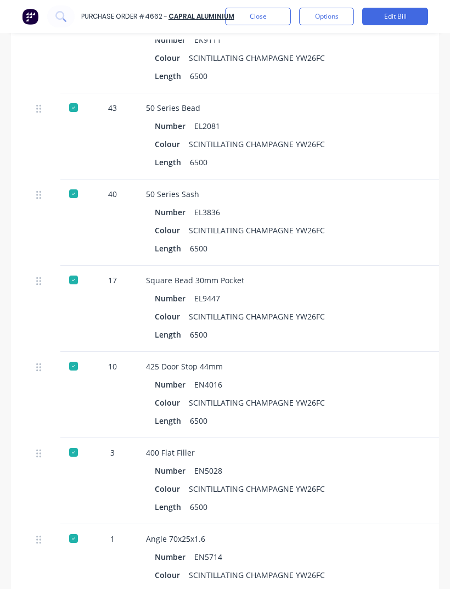
scroll to position [800, -1]
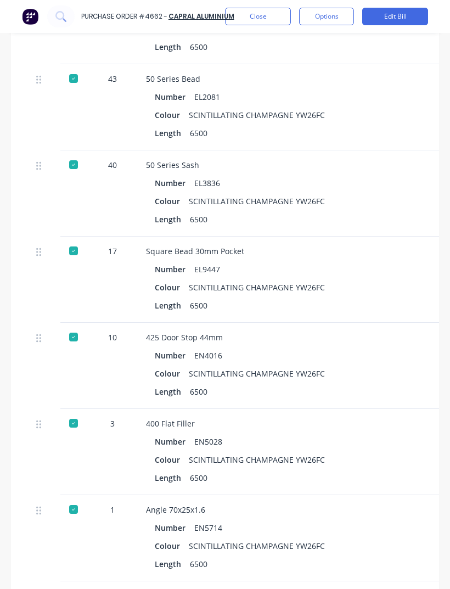
click at [379, 267] on div "Number EL9447" at bounding box center [384, 269] width 459 height 16
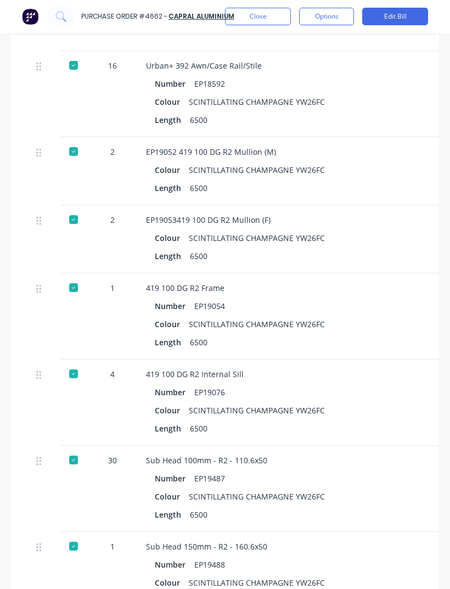
scroll to position [3037, -1]
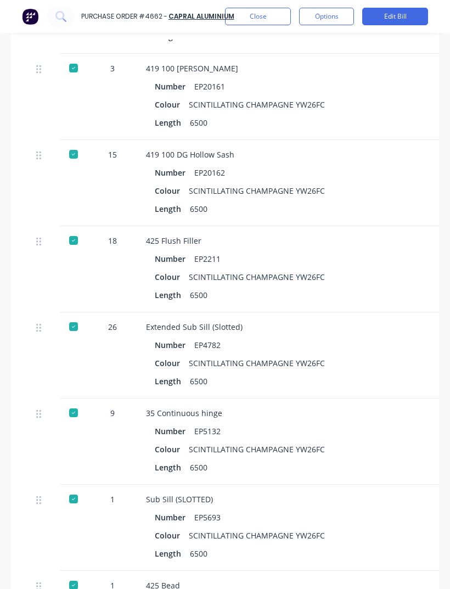
click at [409, 321] on div "Extended Sub Sill (Slotted)" at bounding box center [384, 327] width 476 height 12
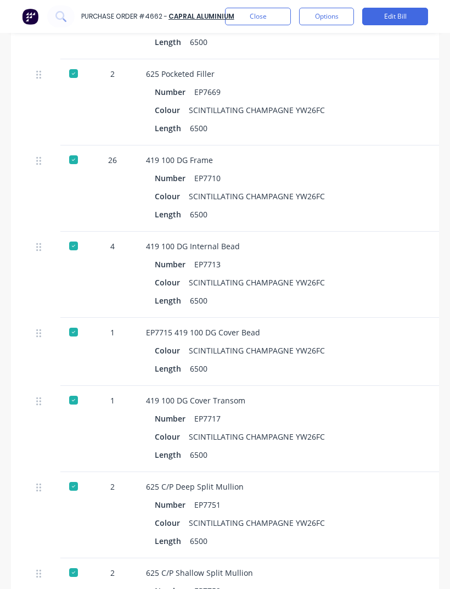
click at [391, 346] on div "Colour SCINTILLATING CHAMPAGNE YW26FC" at bounding box center [384, 350] width 459 height 16
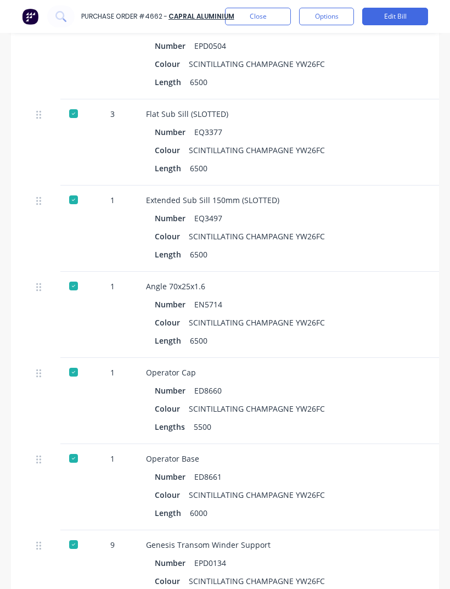
scroll to position [5969, 0]
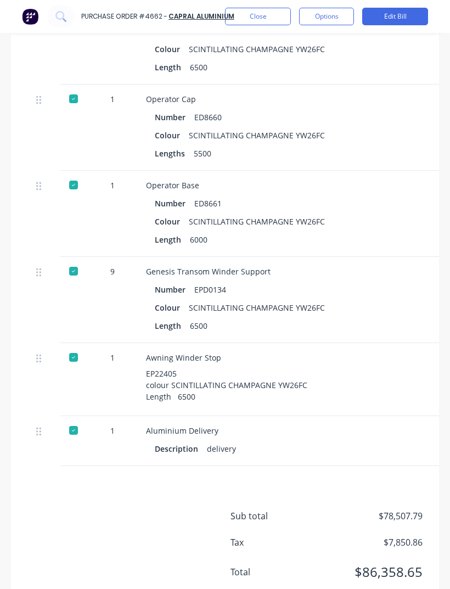
click at [403, 188] on div "Operator Base" at bounding box center [384, 185] width 476 height 12
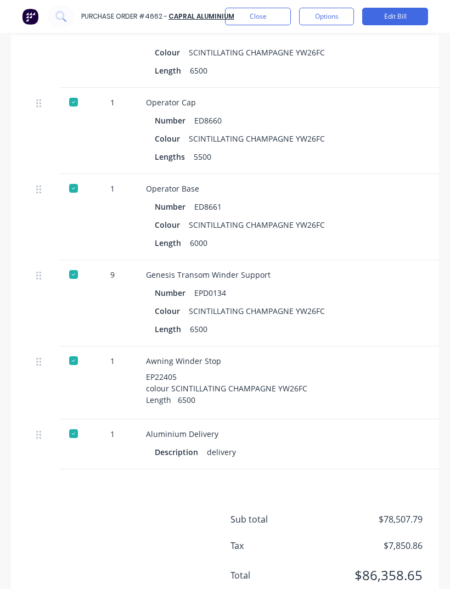
scroll to position [6232, 0]
click at [261, 17] on button "Close" at bounding box center [258, 17] width 66 height 18
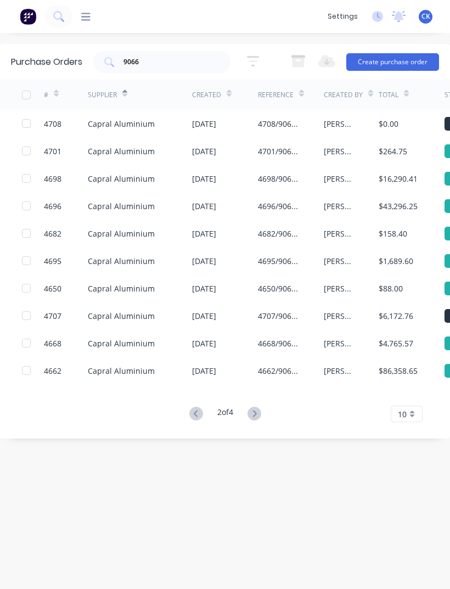
click at [397, 209] on div "$43,296.25" at bounding box center [398, 206] width 39 height 12
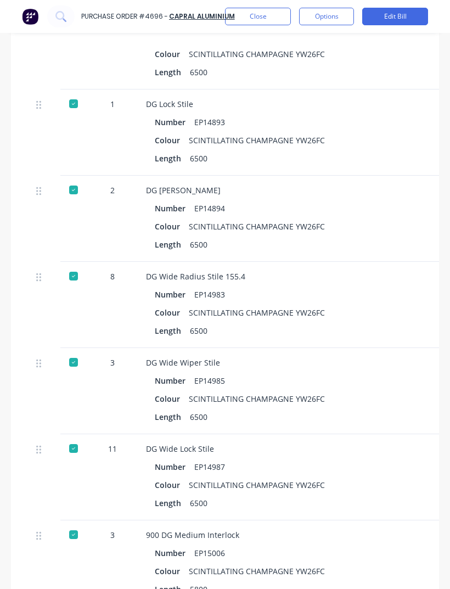
scroll to position [1791, 0]
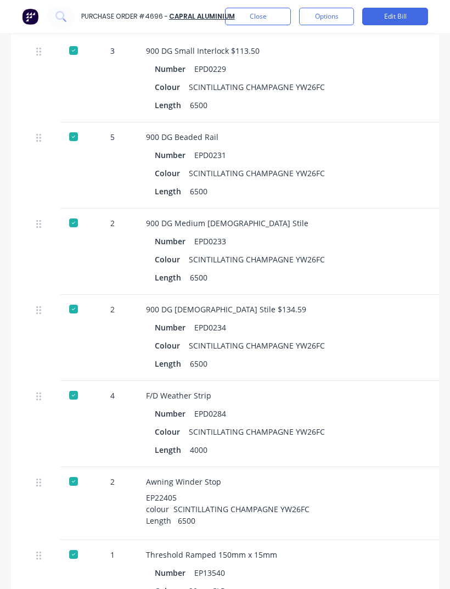
click at [398, 234] on div "Number EPD0233" at bounding box center [384, 241] width 459 height 16
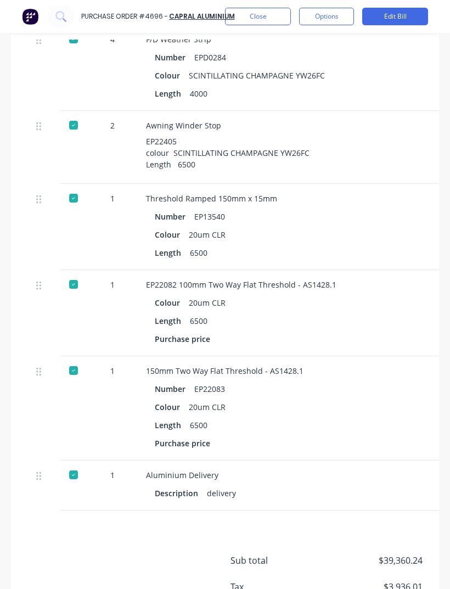
click at [276, 20] on button "Close" at bounding box center [258, 17] width 66 height 18
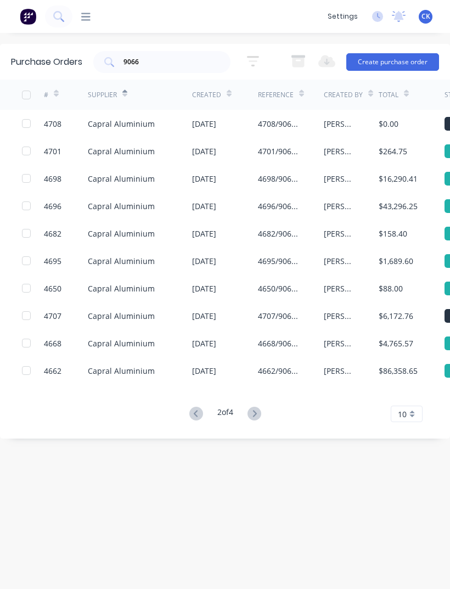
click at [251, 373] on div "[DATE]" at bounding box center [225, 370] width 66 height 27
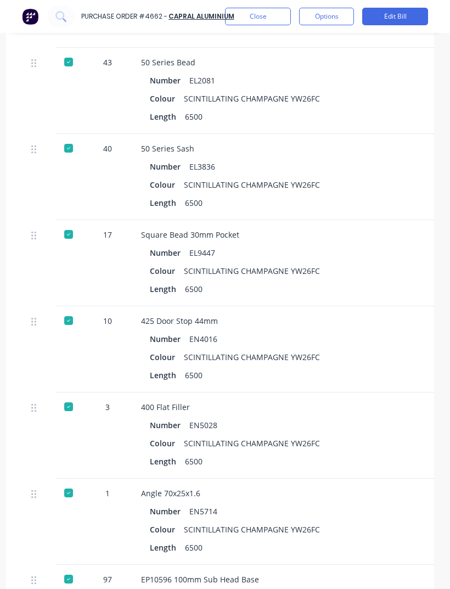
scroll to position [819, 5]
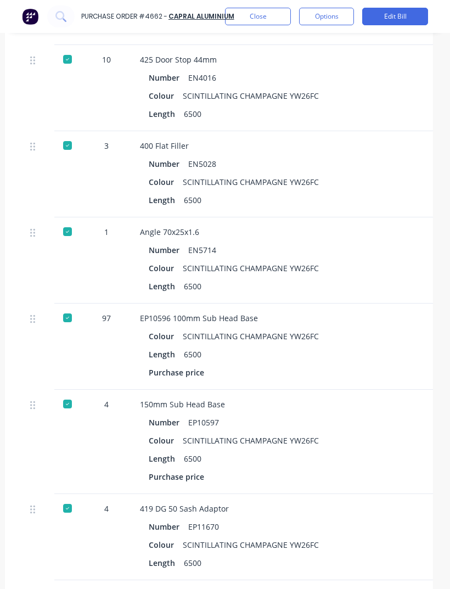
click at [415, 370] on div "EP10596 100mm Sub Head Base Colour SCINTILLATING CHAMPAGNE YW26FC Length 6500 P…" at bounding box center [378, 346] width 494 height 86
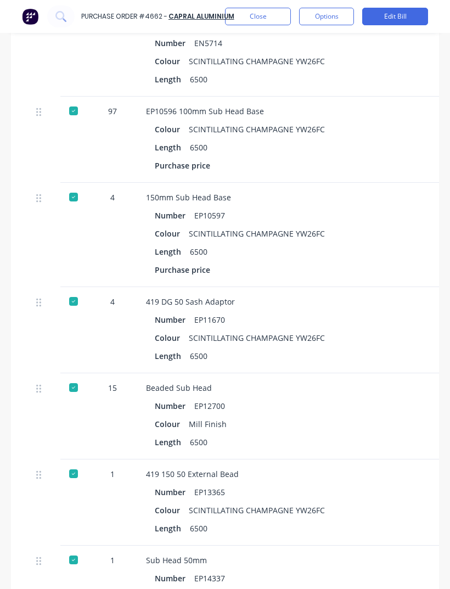
scroll to position [1299, -1]
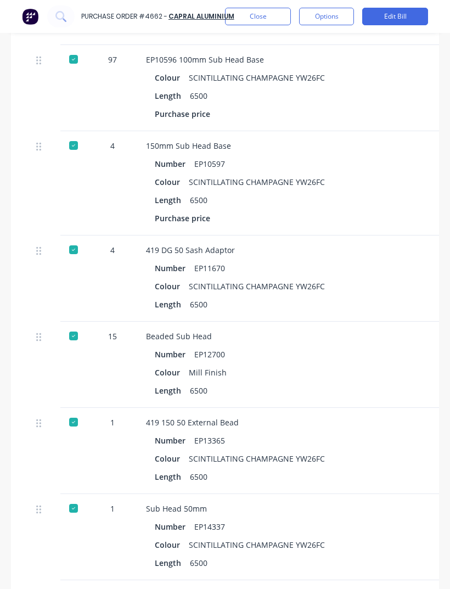
click at [415, 379] on div "Number EP12700 Colour Mill Finish Length 6500" at bounding box center [384, 372] width 476 height 52
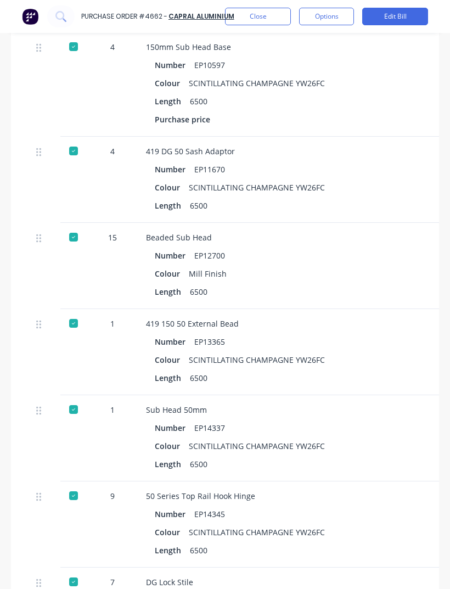
click at [417, 374] on div "Length 6500" at bounding box center [384, 378] width 459 height 16
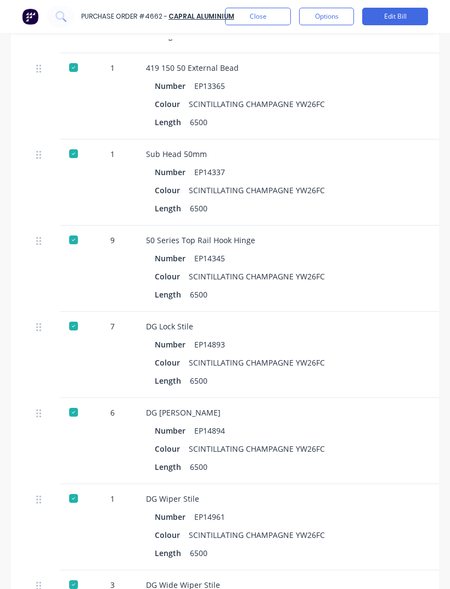
click at [417, 379] on div "Length 6500" at bounding box center [384, 381] width 459 height 16
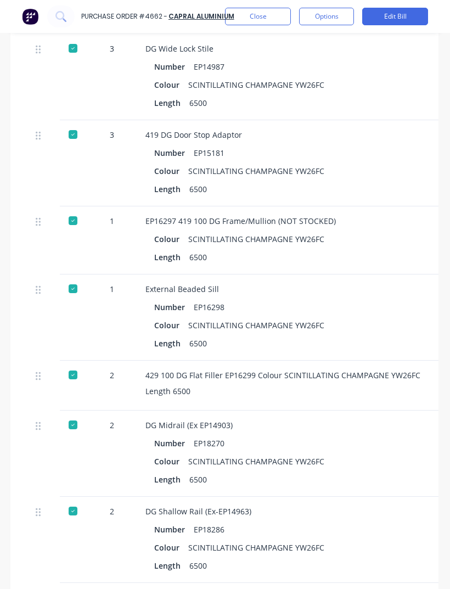
scroll to position [2322, 1]
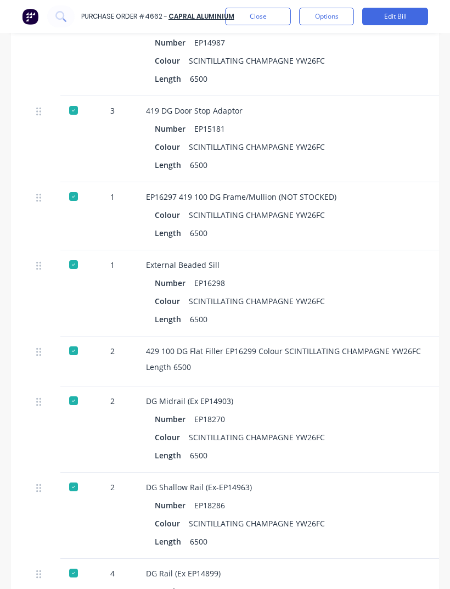
click at [418, 369] on div "Length 6500" at bounding box center [384, 367] width 476 height 12
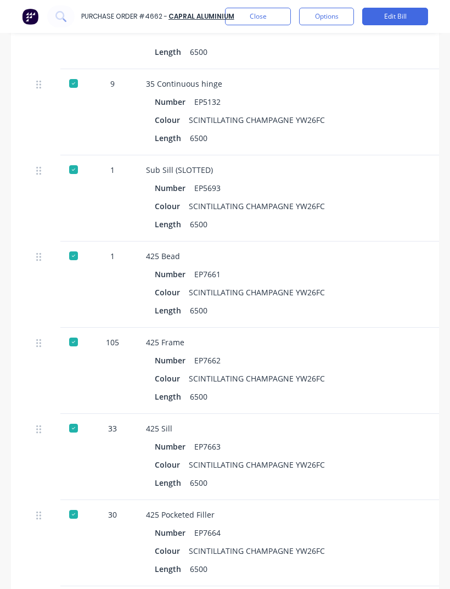
scroll to position [3998, 0]
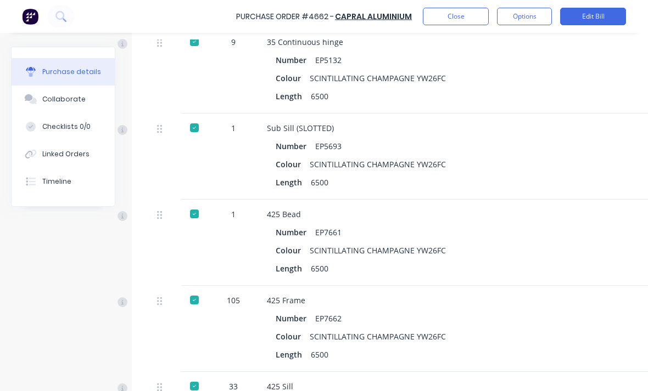
type textarea "x"
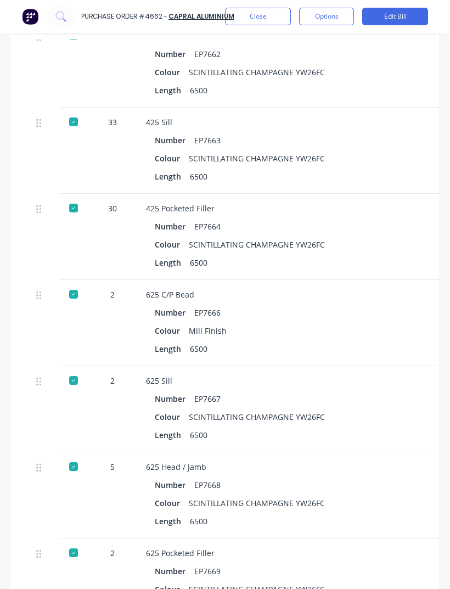
scroll to position [4322, -1]
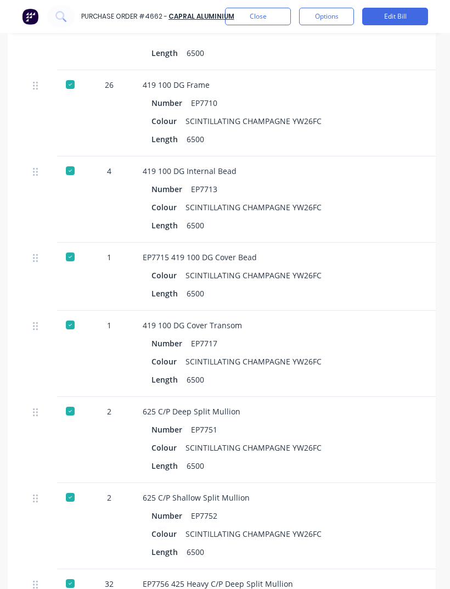
click at [356, 369] on div "Colour SCINTILLATING CHAMPAGNE YW26FC" at bounding box center [380, 361] width 459 height 16
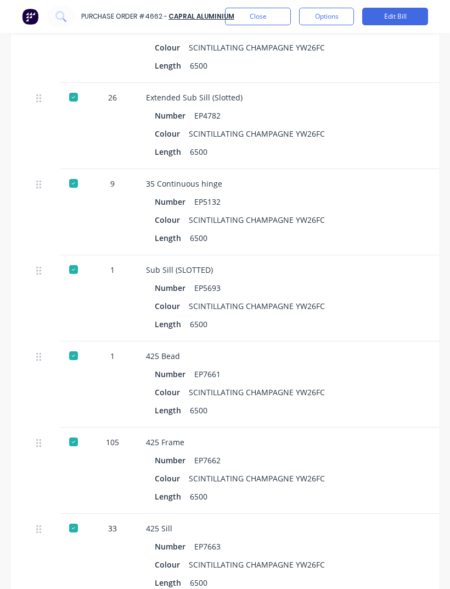
click at [385, 418] on div "Number EP7661 Colour SCINTILLATING CHAMPAGNE YW26FC Length 6500" at bounding box center [384, 392] width 476 height 52
